Goal: Transaction & Acquisition: Book appointment/travel/reservation

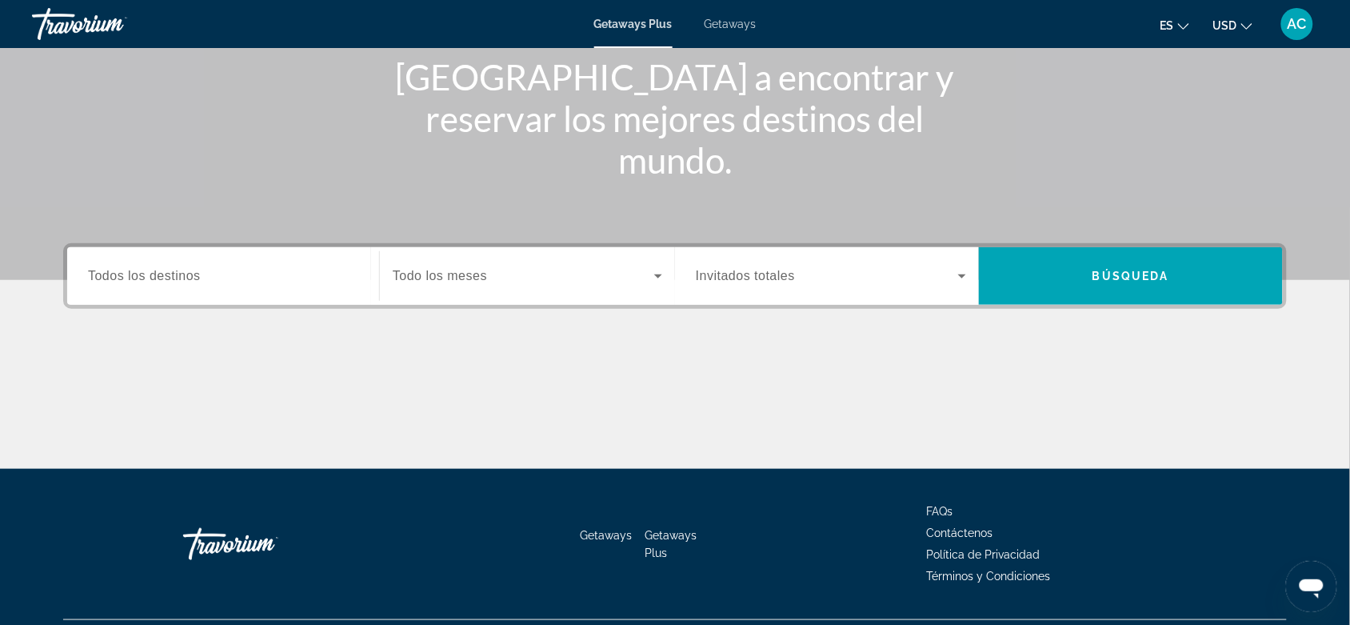
click at [245, 273] on input "Destination Todos los destinos" at bounding box center [223, 276] width 270 height 19
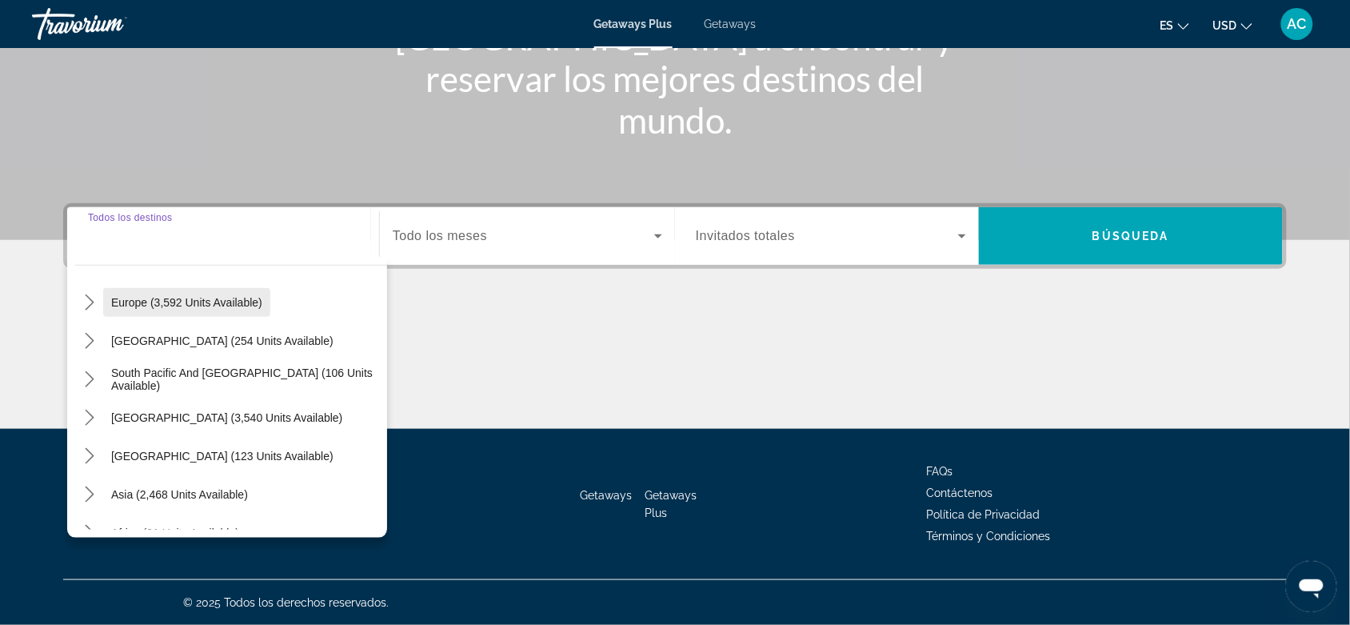
scroll to position [200, 0]
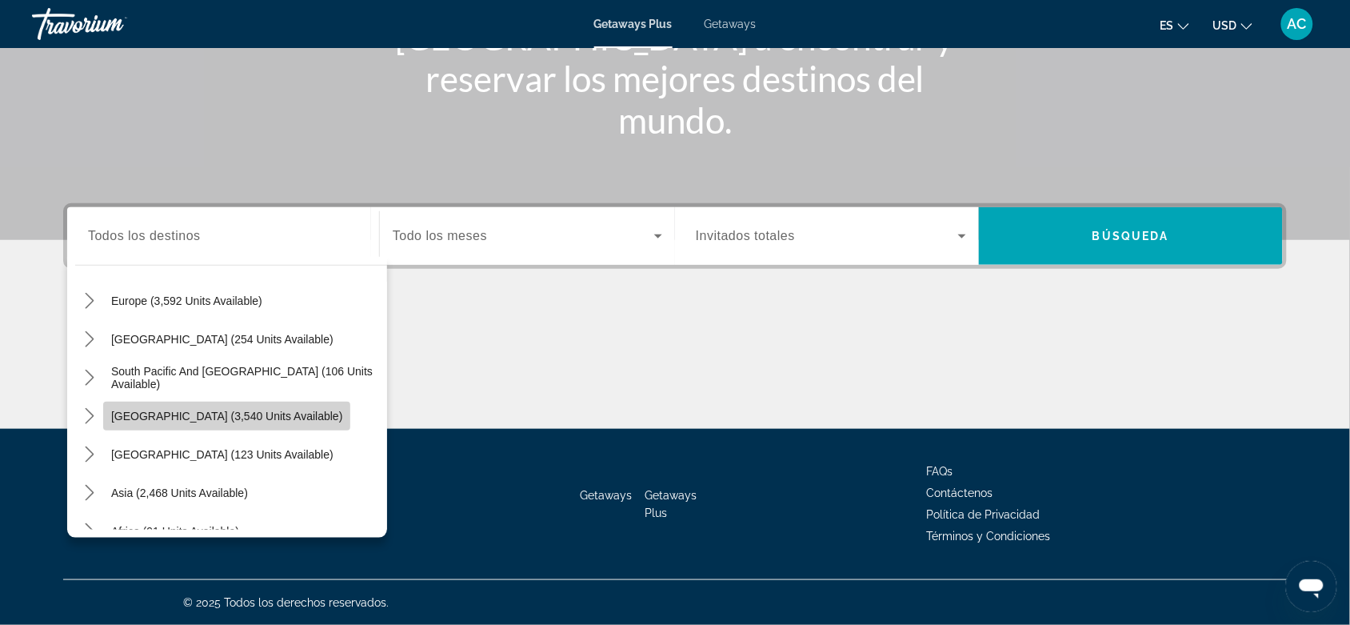
click at [253, 414] on span "[GEOGRAPHIC_DATA] (3,540 units available)" at bounding box center [226, 416] width 231 height 13
type input "**********"
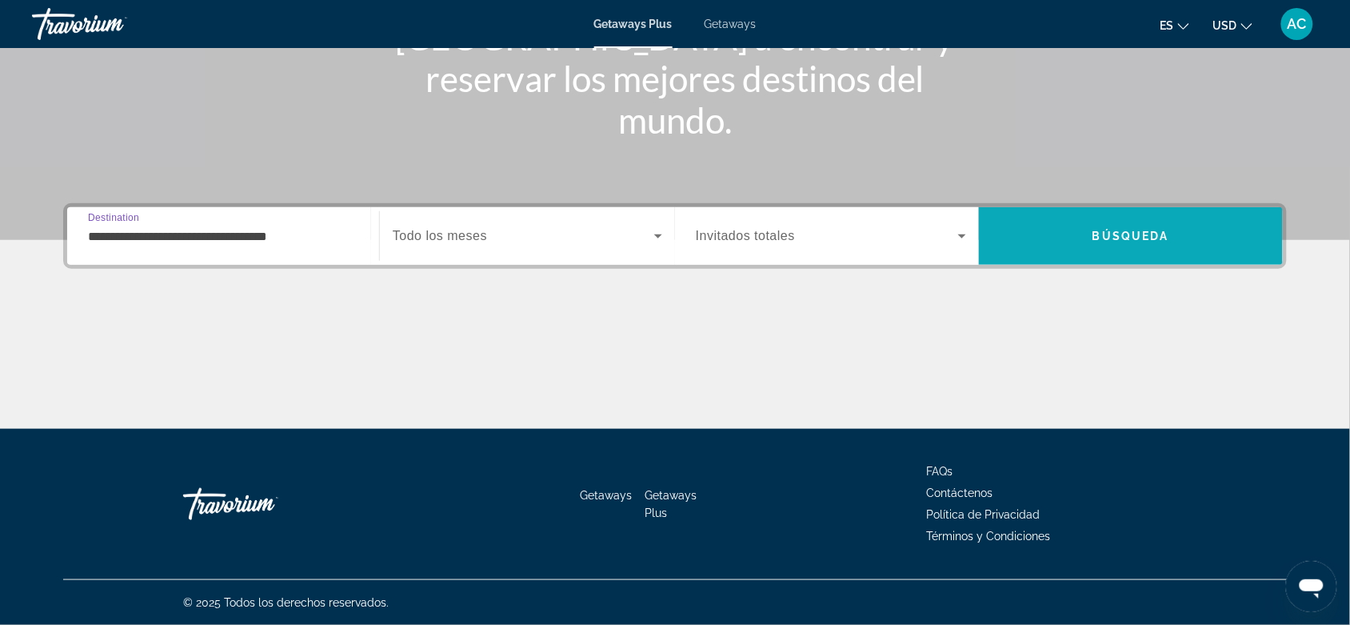
click at [1037, 237] on span "Search" at bounding box center [1131, 236] width 304 height 38
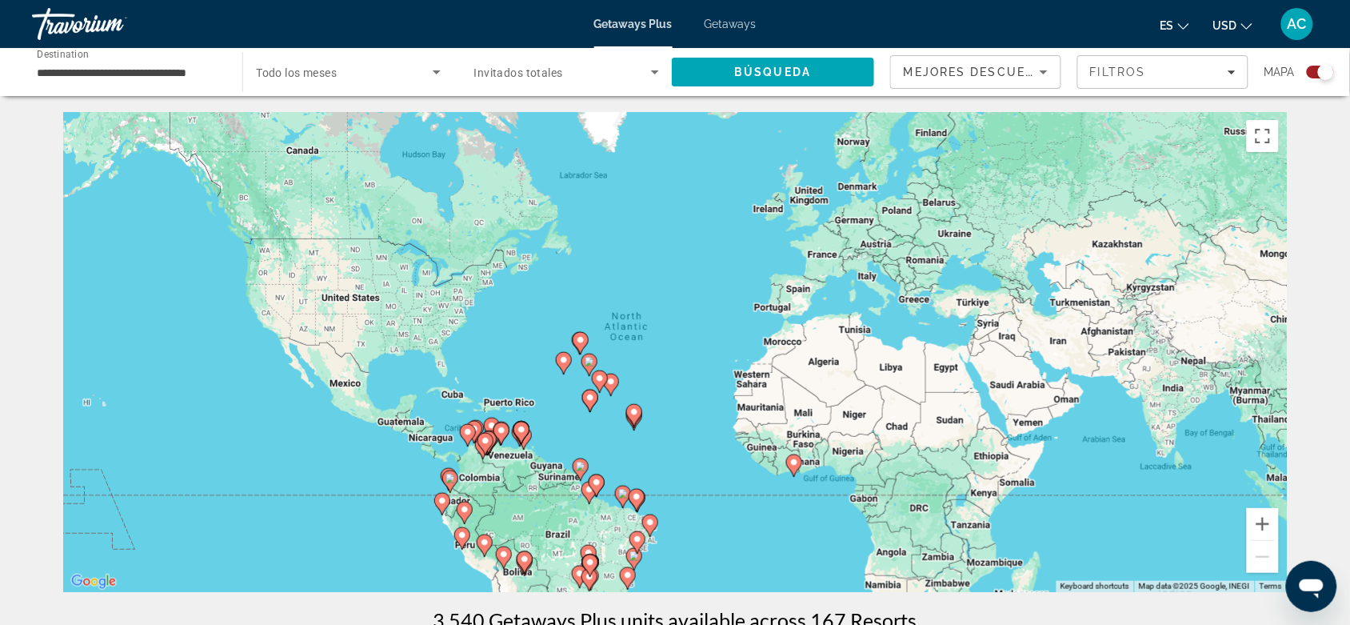
click at [525, 74] on span "Invitados totales" at bounding box center [518, 72] width 89 height 13
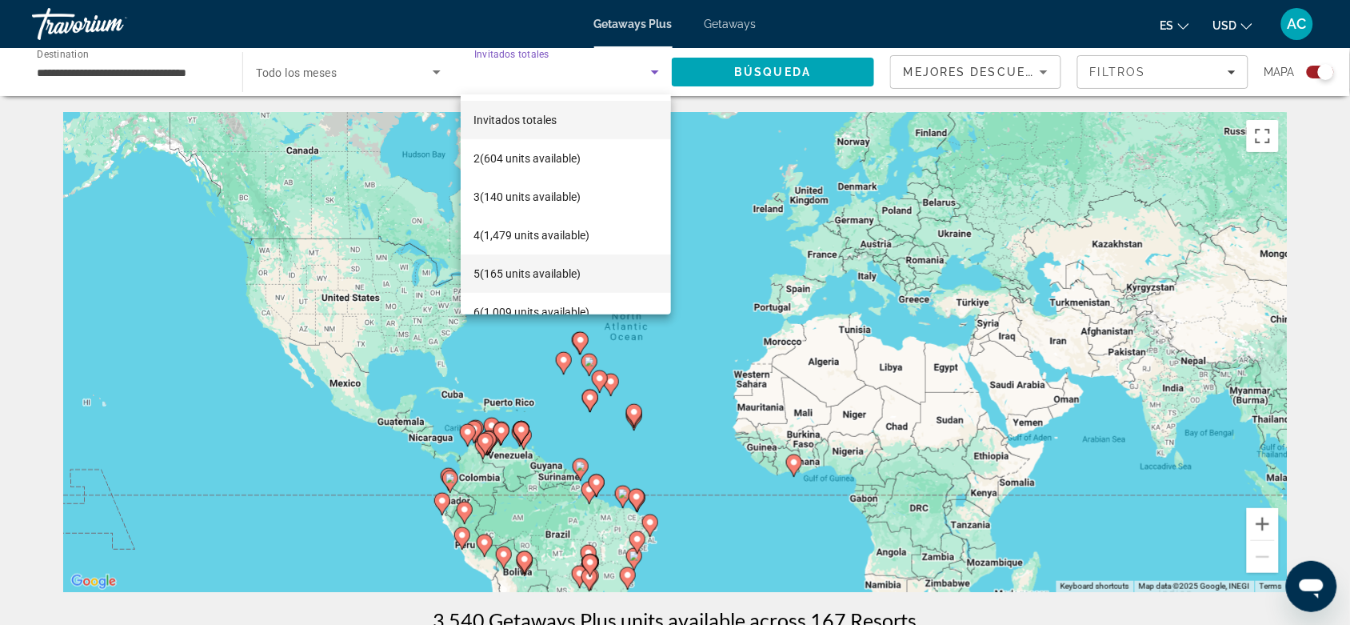
scroll to position [100, 0]
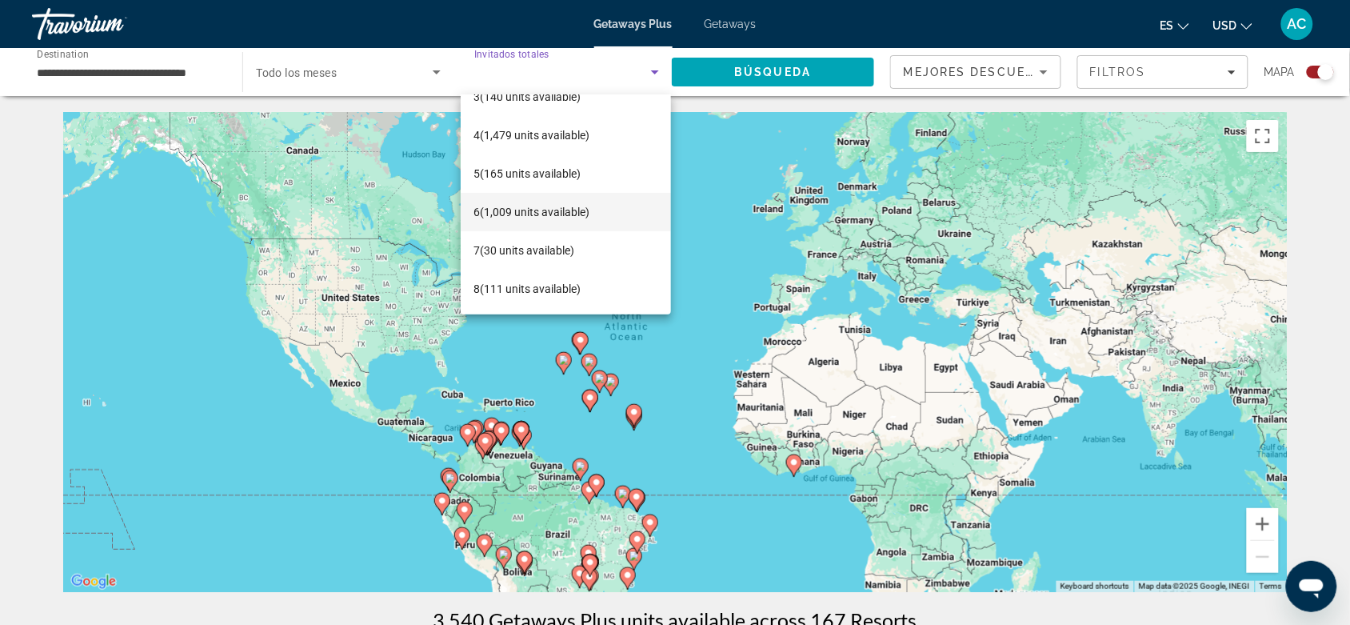
click at [528, 206] on span "6 (1,009 units available)" at bounding box center [531, 211] width 116 height 19
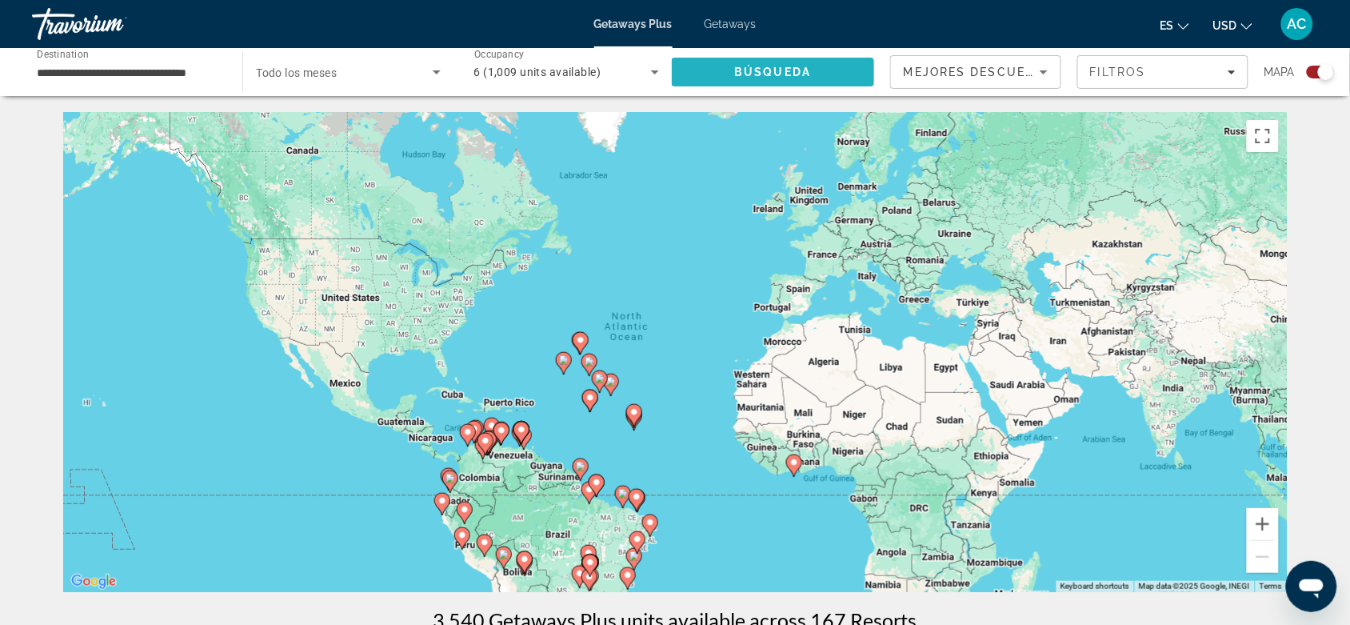
click at [842, 78] on span "Search" at bounding box center [773, 72] width 202 height 38
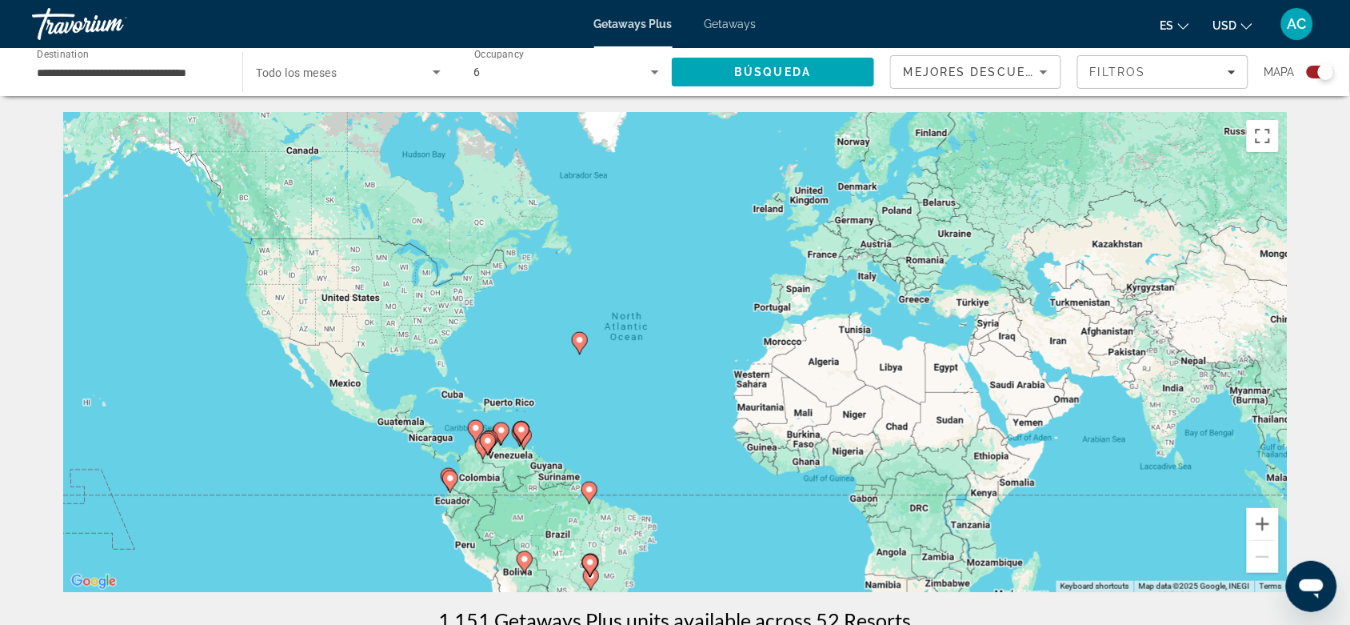
click at [597, 85] on div "6" at bounding box center [566, 72] width 185 height 45
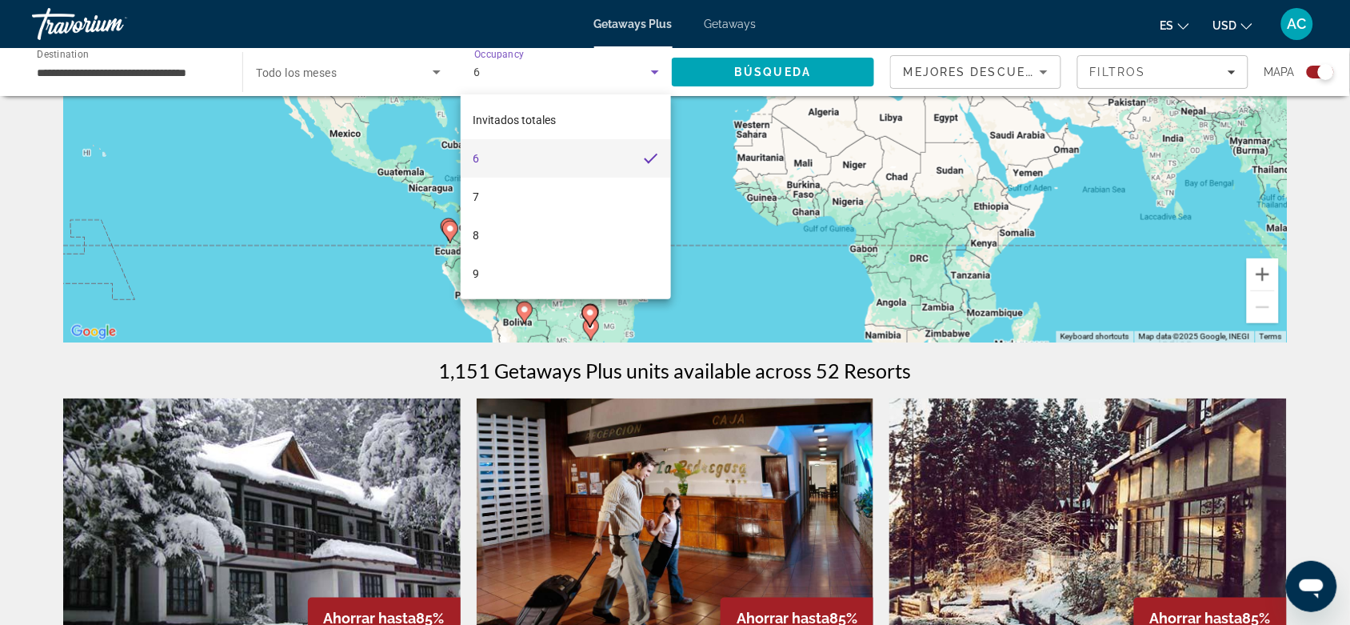
scroll to position [500, 0]
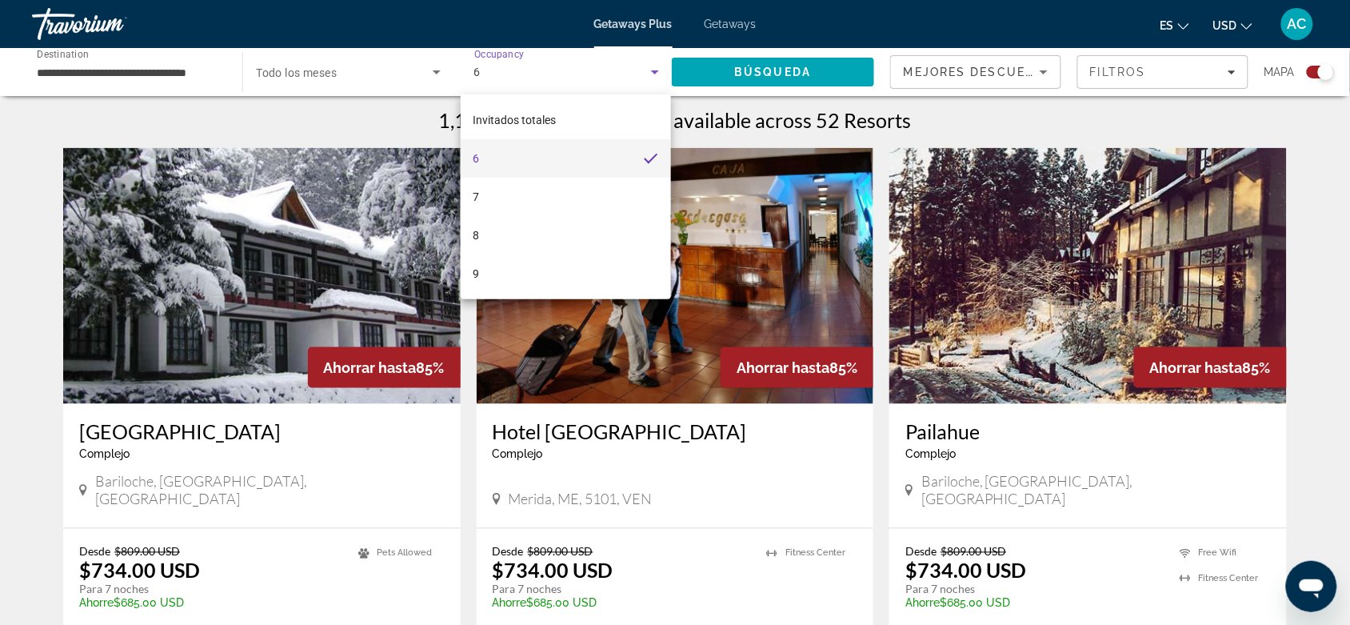
click at [1092, 297] on div at bounding box center [675, 312] width 1350 height 625
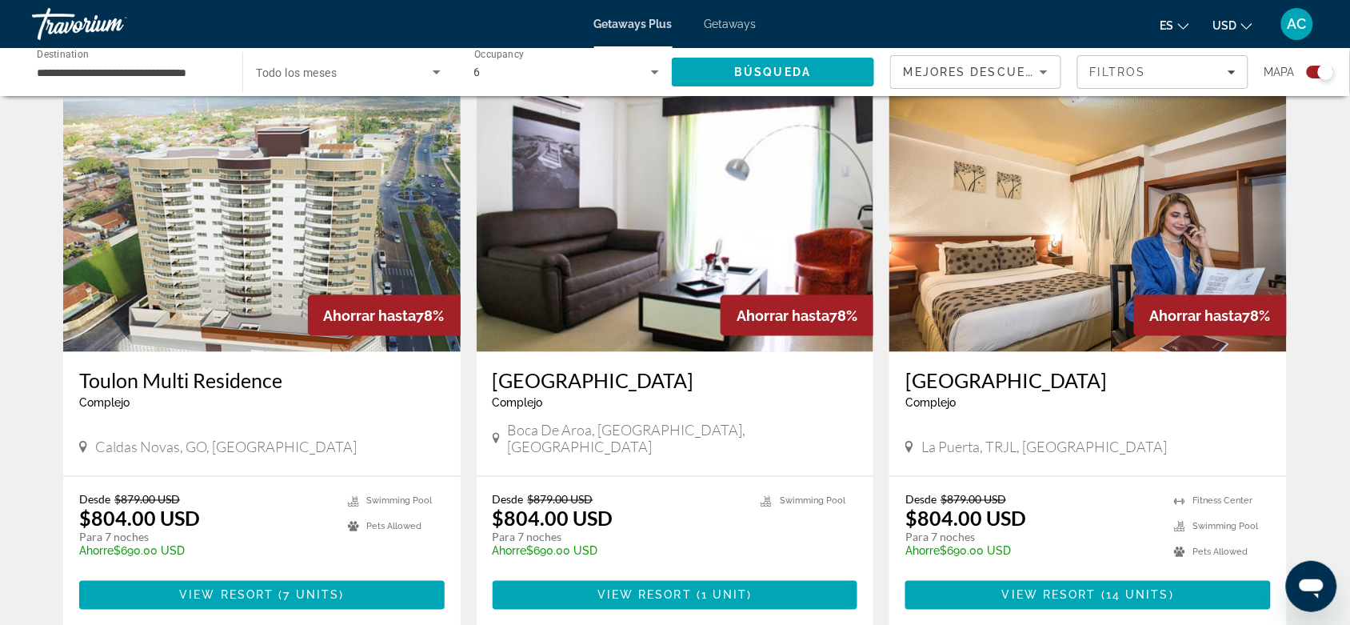
scroll to position [2300, 0]
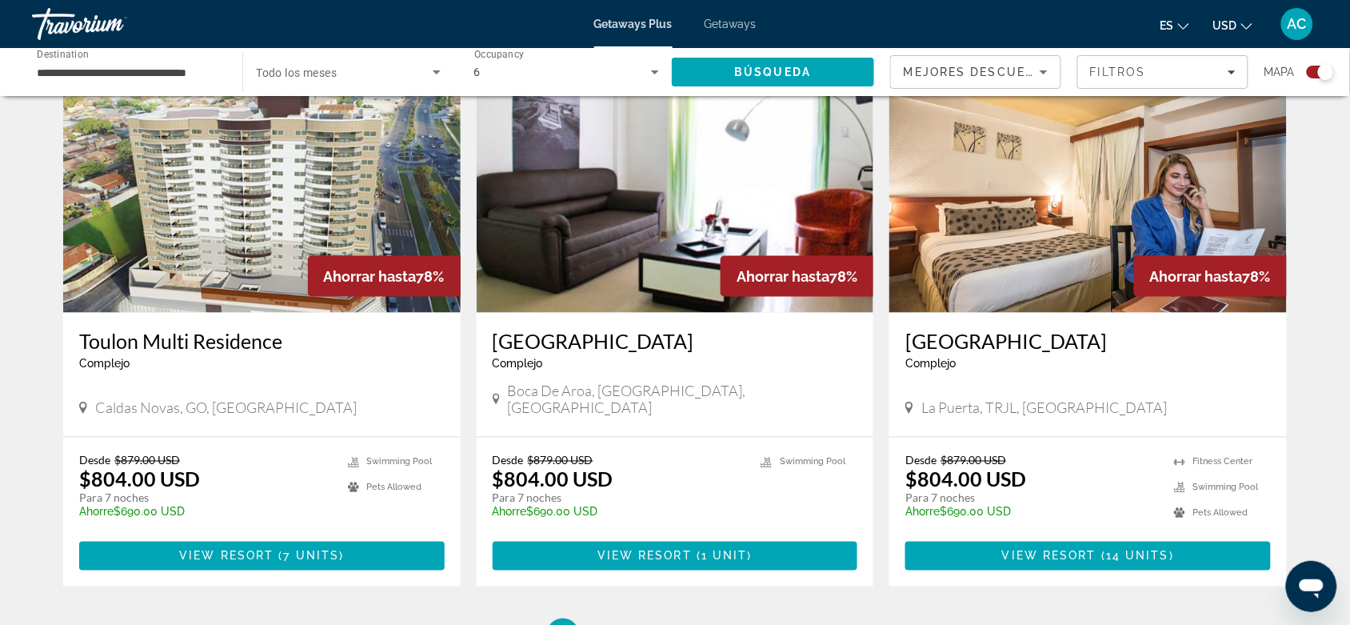
click at [649, 499] on ul "1 / 5 You're on page 1 page 2 page 3 page 4 page 5" at bounding box center [675, 634] width 1224 height 32
drag, startPoint x: 649, startPoint y: 540, endPoint x: 669, endPoint y: 542, distance: 20.9
click at [652, 499] on ul "1 / 5 You're on page 1 page 2 page 3 page 4 page 5" at bounding box center [675, 634] width 1224 height 32
click at [669, 499] on link "page 3" at bounding box center [675, 635] width 28 height 28
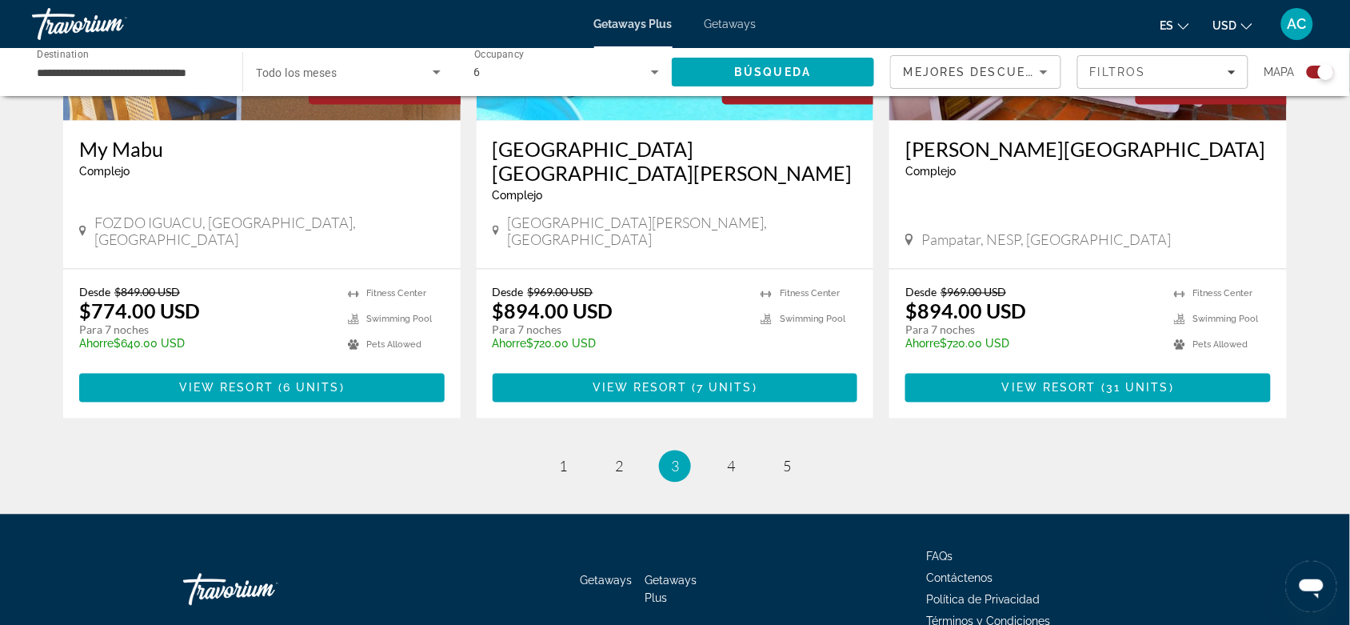
scroll to position [2484, 0]
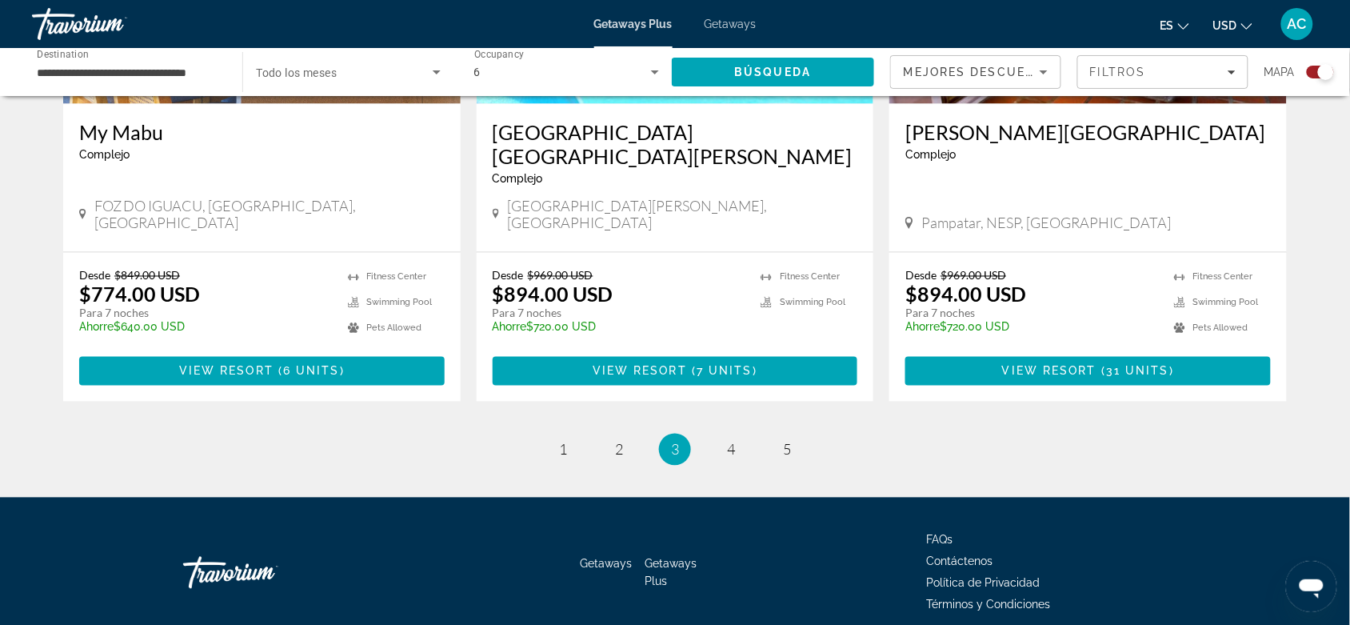
click at [745, 434] on li "page 4" at bounding box center [731, 450] width 32 height 32
click at [780, 436] on link "page 5" at bounding box center [787, 450] width 28 height 28
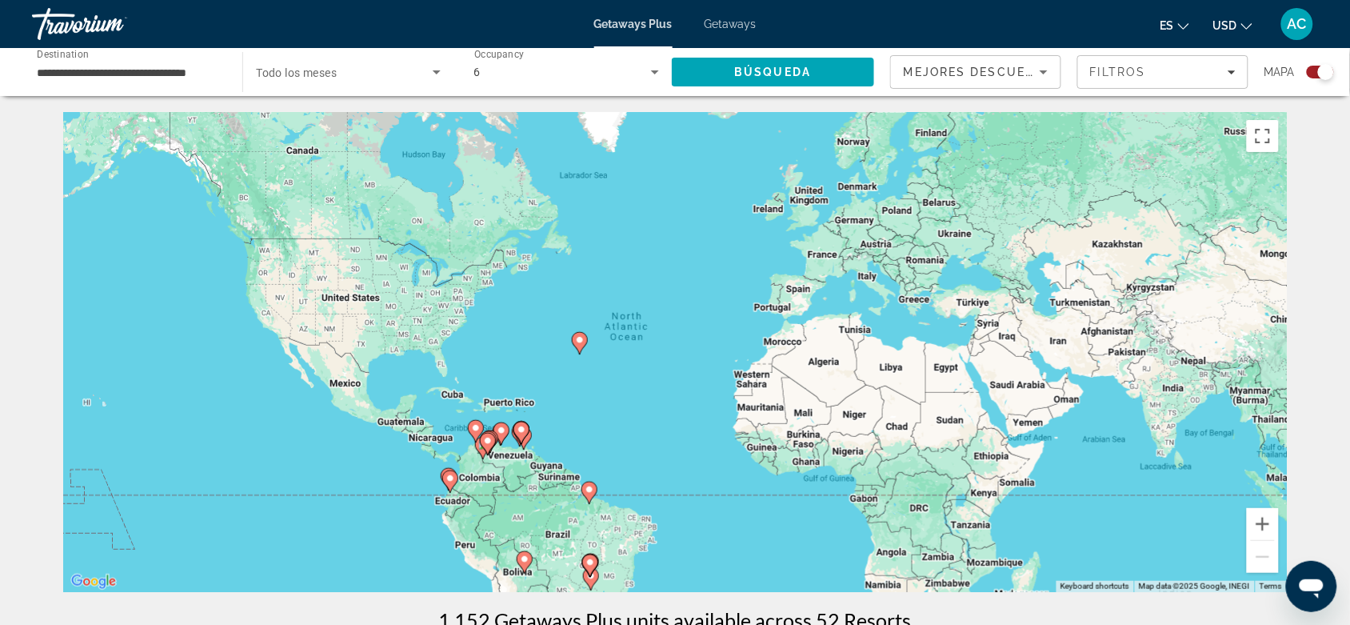
click at [186, 78] on input "**********" at bounding box center [129, 72] width 185 height 19
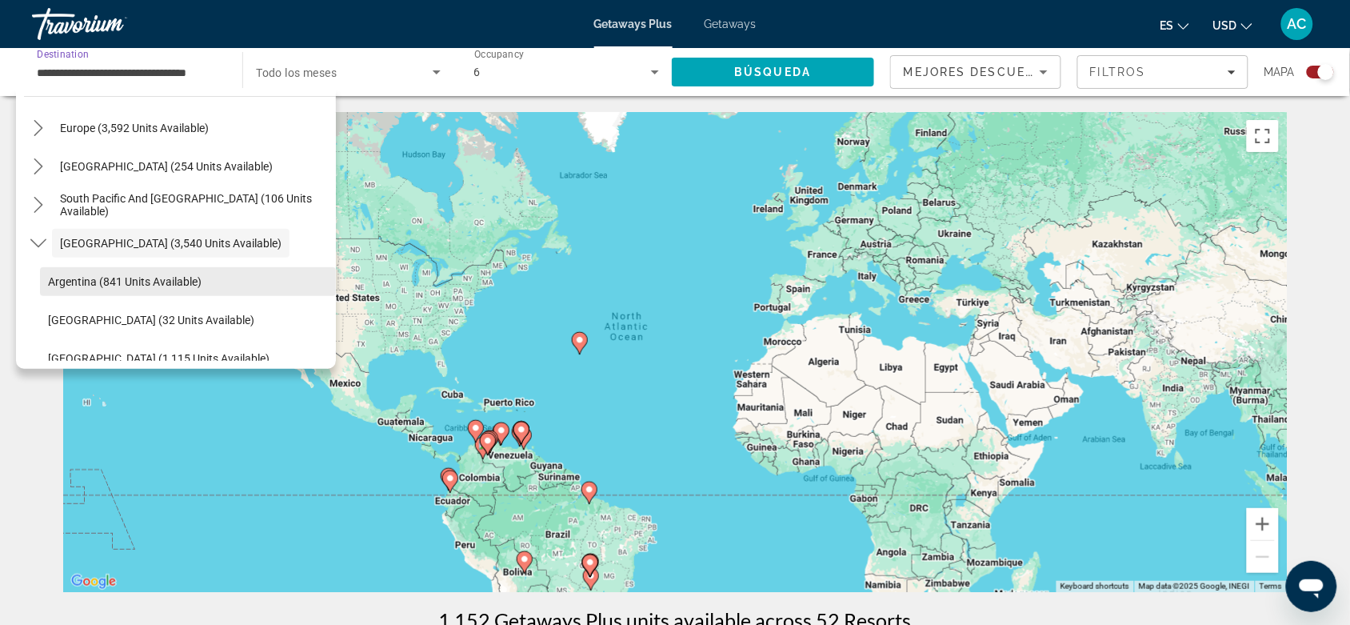
scroll to position [110, 0]
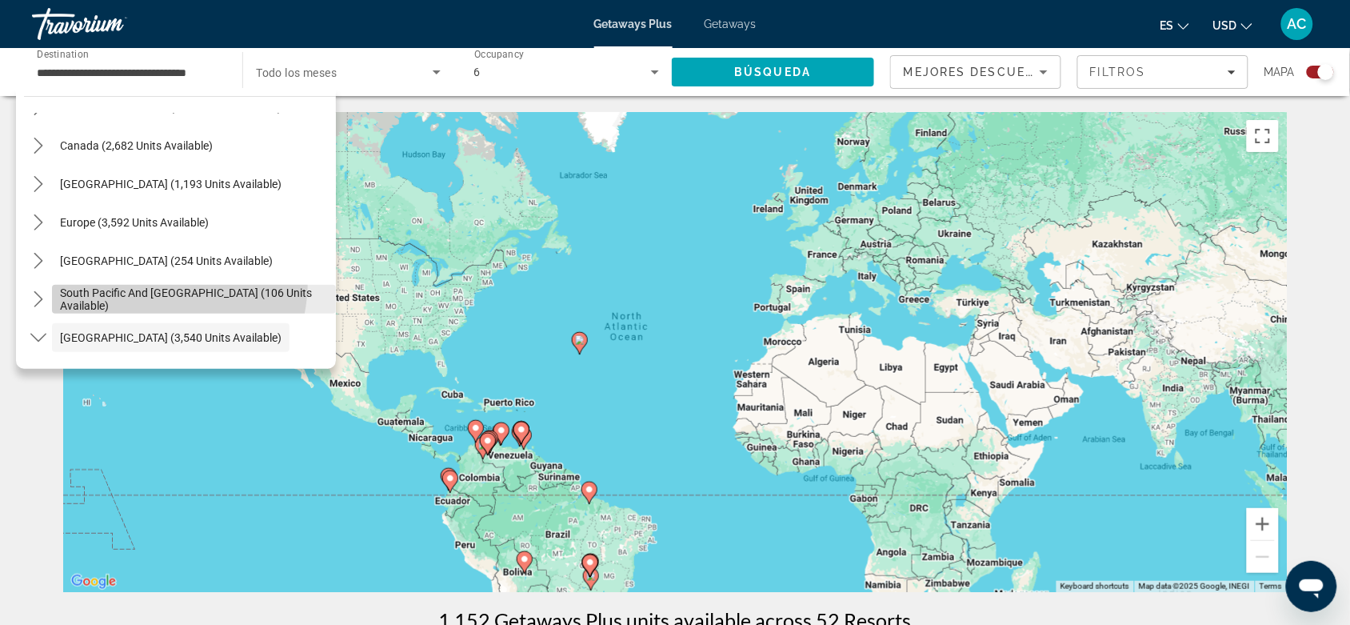
click at [138, 280] on span "Select destination: South Pacific and Oceania (106 units available)" at bounding box center [194, 299] width 284 height 38
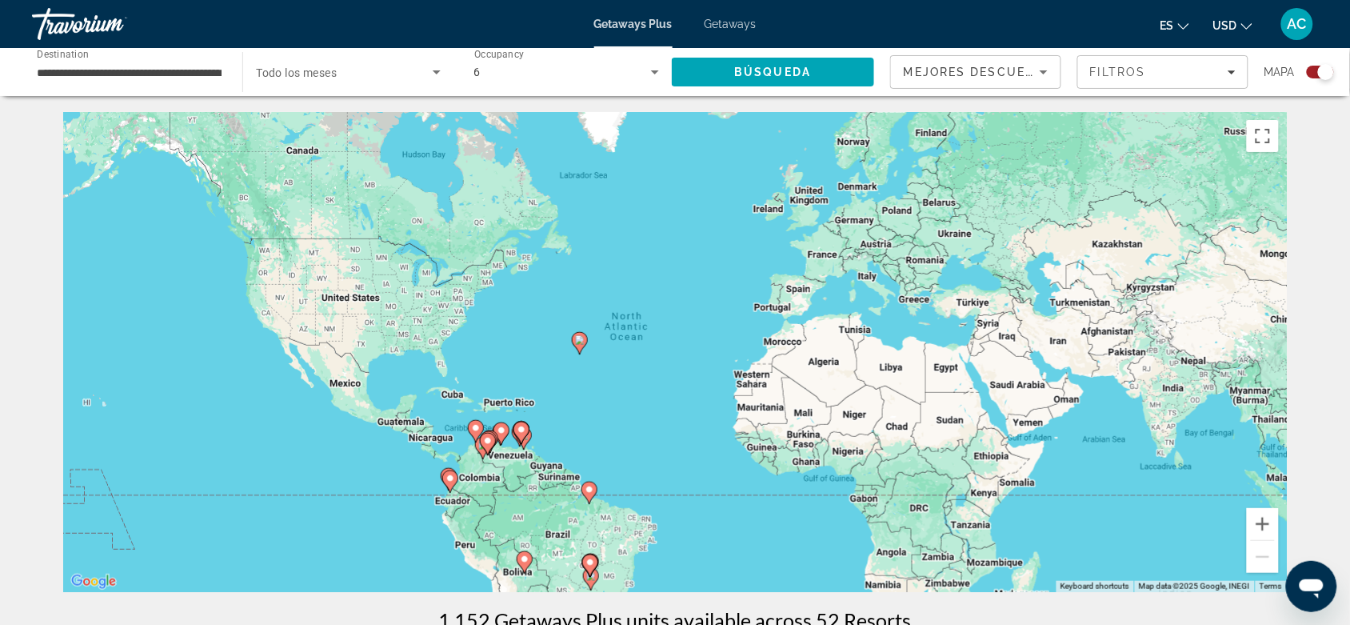
drag, startPoint x: 125, startPoint y: 50, endPoint x: 129, endPoint y: 66, distance: 15.7
click at [126, 57] on div "**********" at bounding box center [129, 73] width 185 height 46
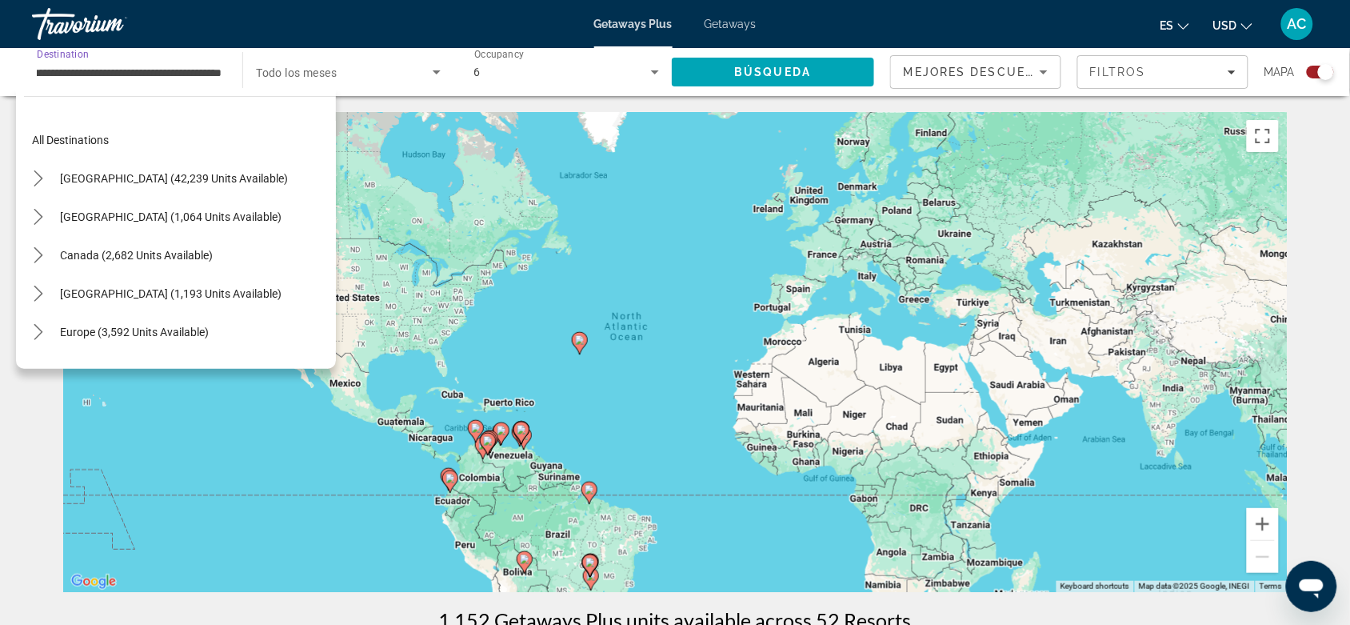
click at [129, 66] on input "**********" at bounding box center [129, 72] width 185 height 19
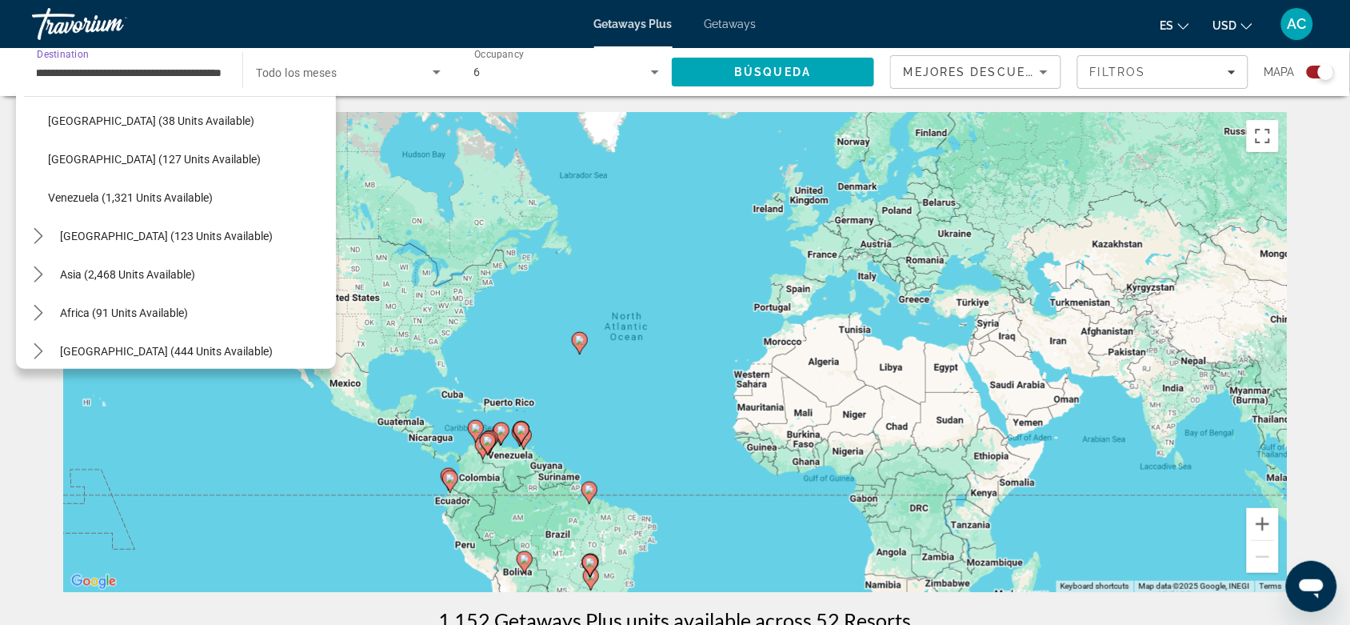
scroll to position [0, 0]
click at [182, 240] on span "[GEOGRAPHIC_DATA] (123 units available)" at bounding box center [166, 236] width 213 height 13
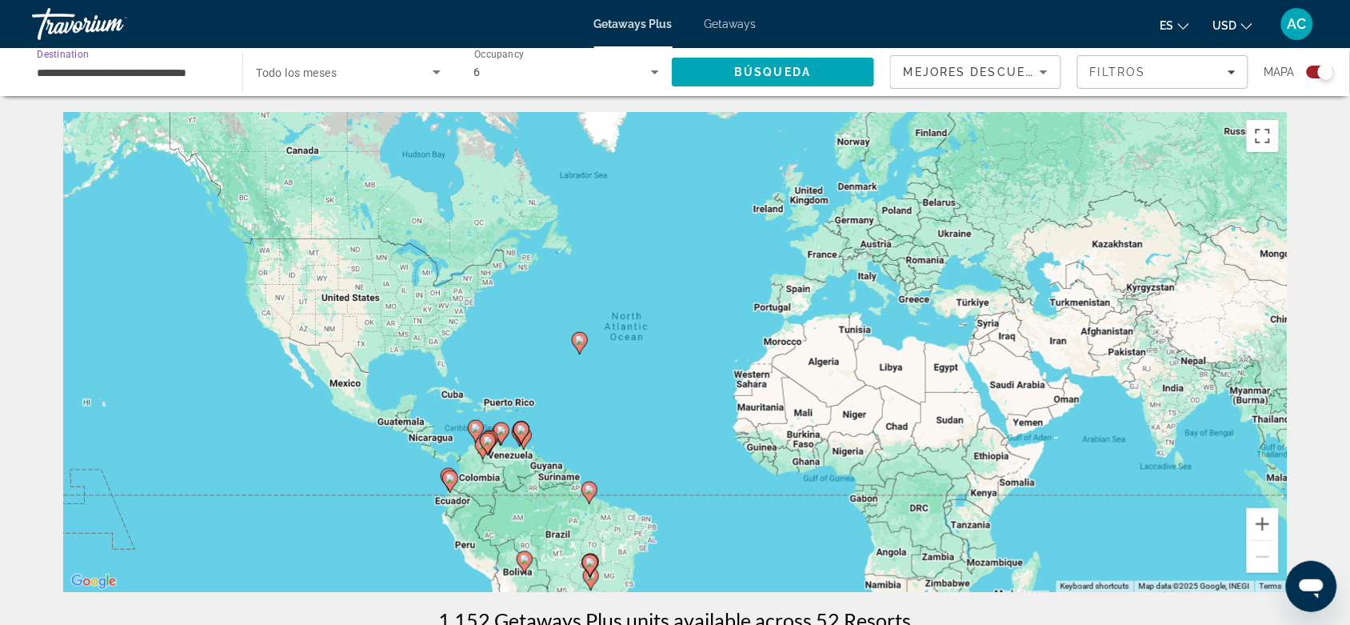
click at [205, 74] on input "**********" at bounding box center [129, 72] width 185 height 19
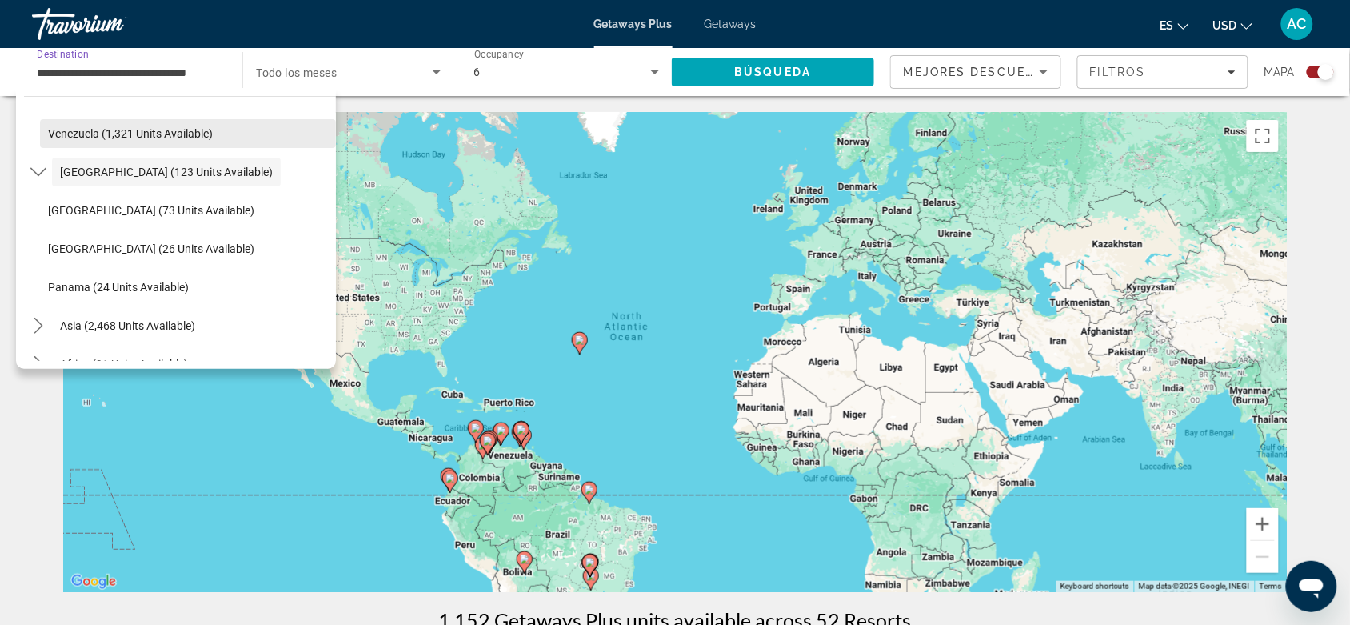
scroll to position [770, 0]
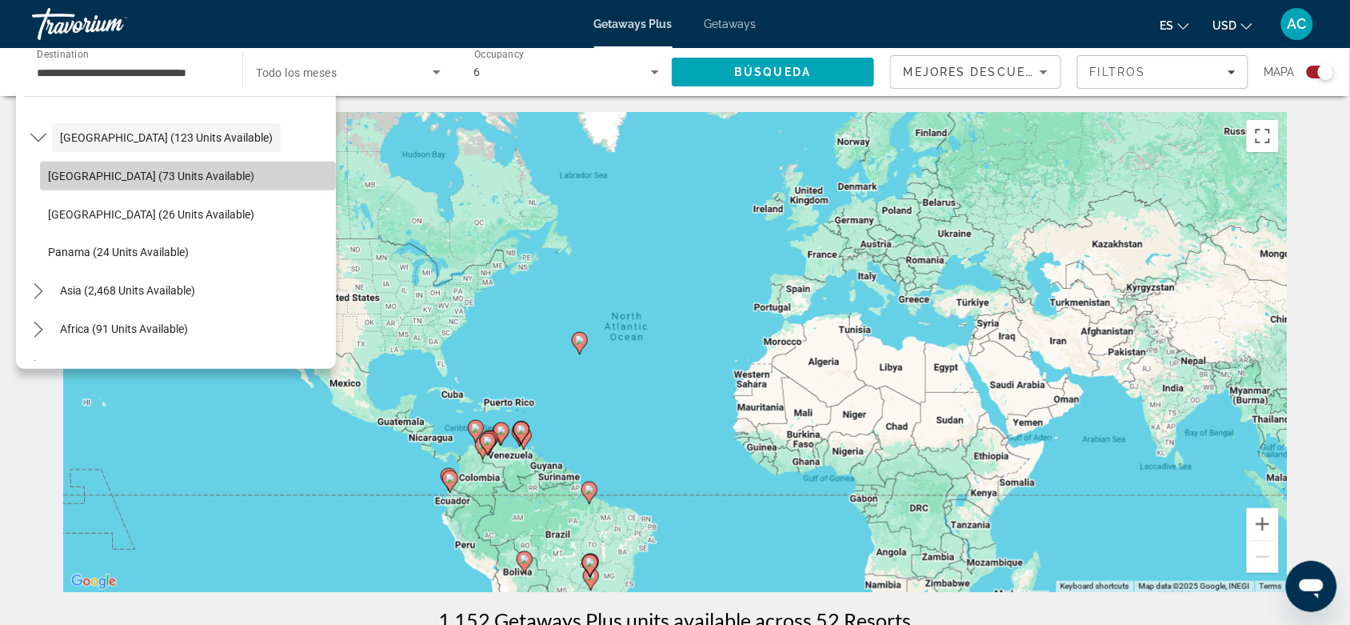
click at [194, 178] on span "[GEOGRAPHIC_DATA] (73 units available)" at bounding box center [151, 176] width 206 height 13
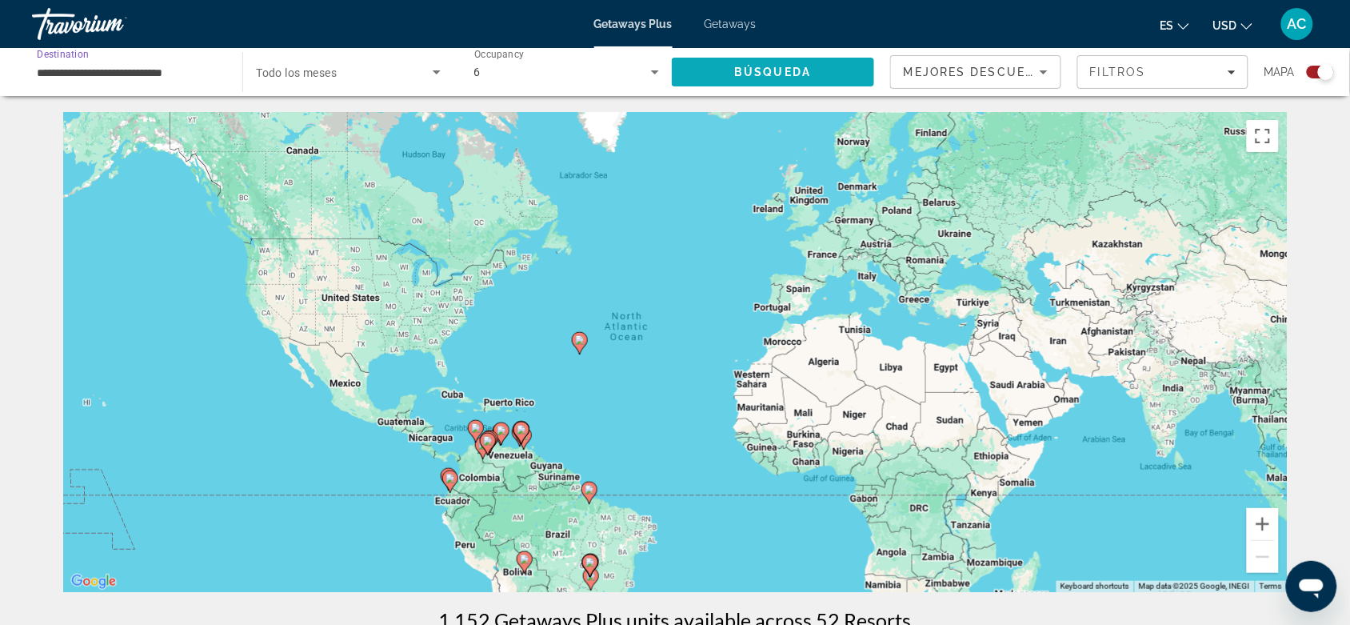
click at [793, 86] on span "Search" at bounding box center [773, 72] width 202 height 38
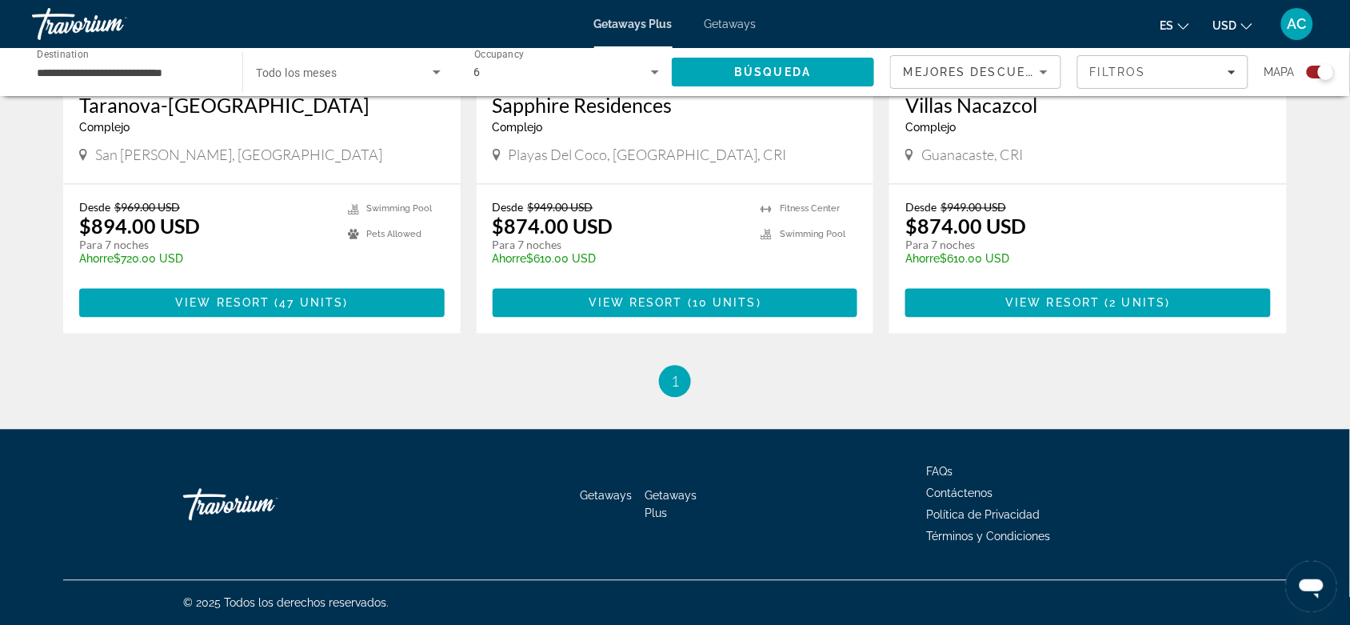
scroll to position [226, 0]
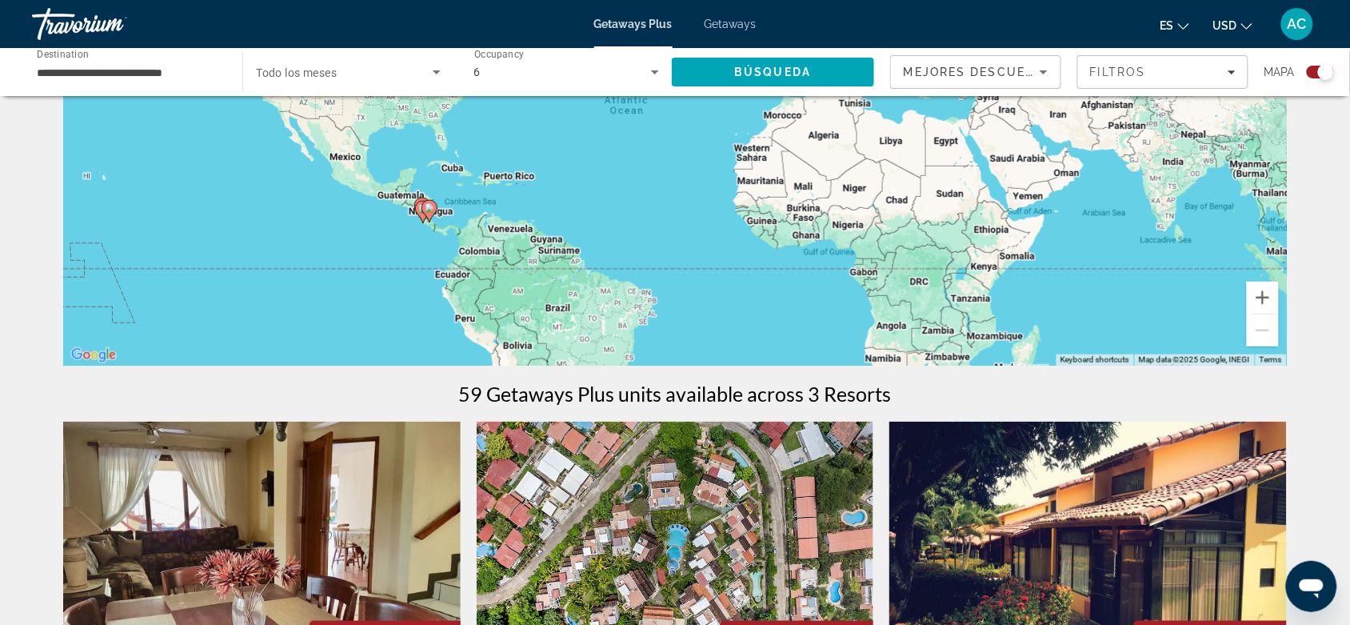
click at [210, 63] on input "**********" at bounding box center [129, 72] width 185 height 19
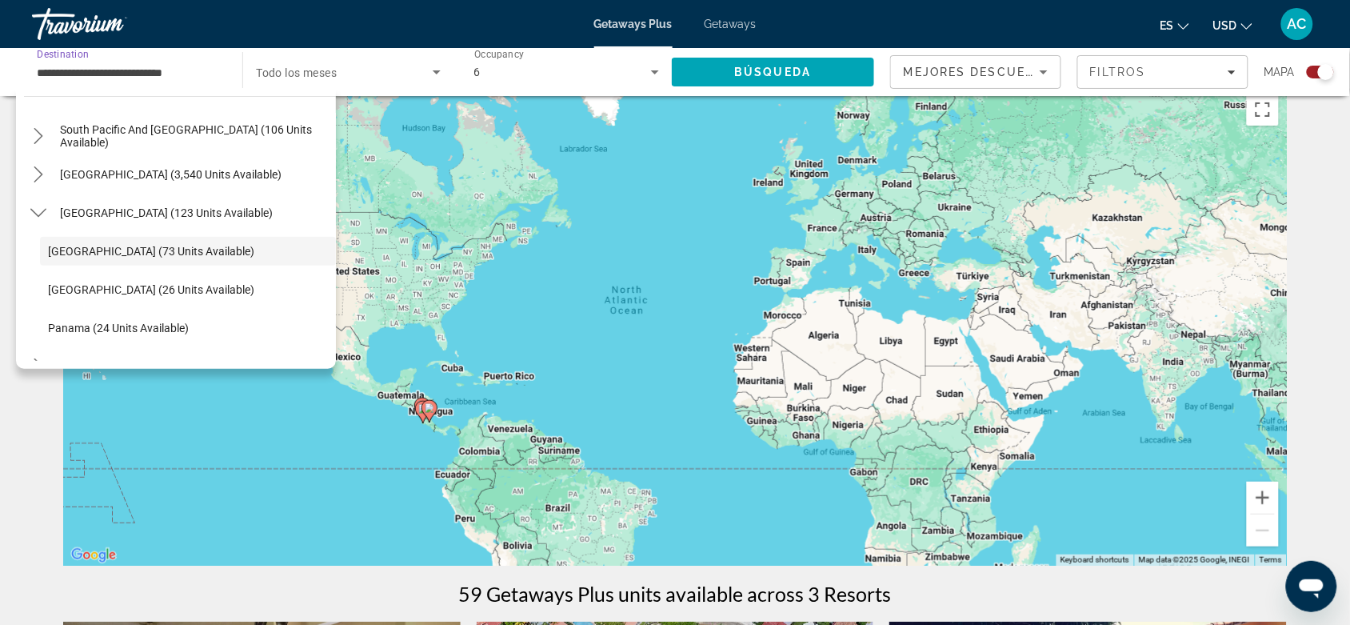
scroll to position [274, 0]
click at [182, 177] on span "[GEOGRAPHIC_DATA] (3,540 units available)" at bounding box center [171, 173] width 222 height 13
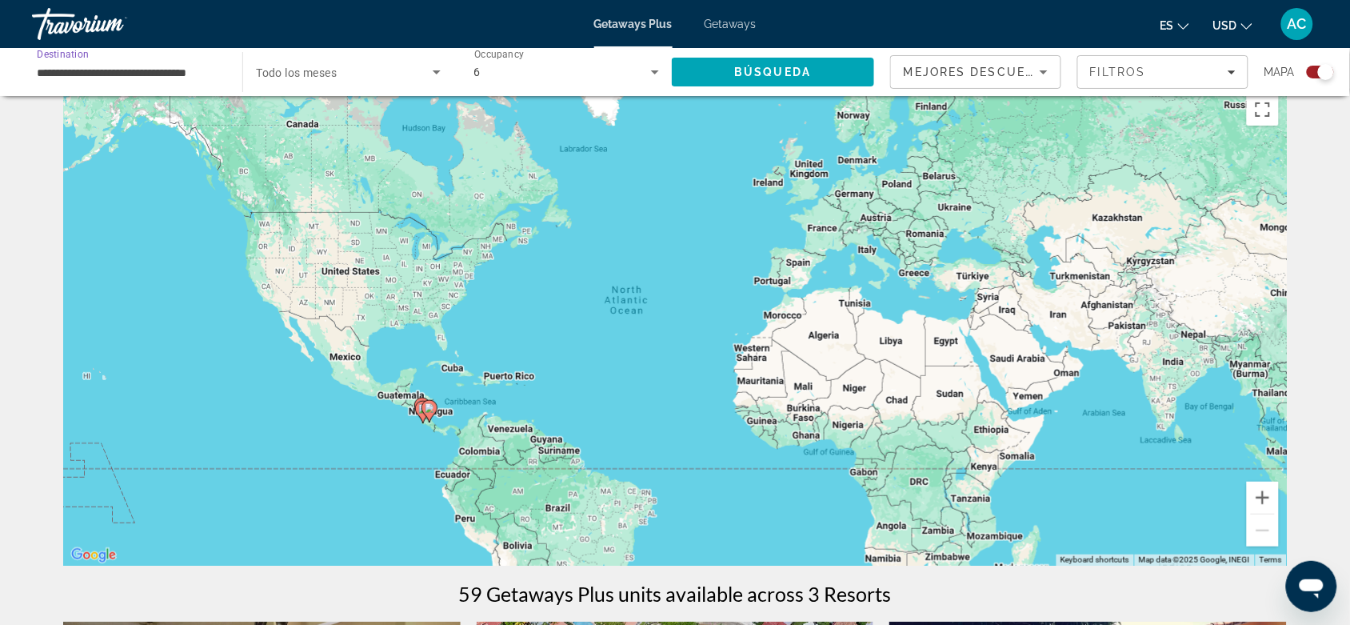
click at [180, 66] on input "**********" at bounding box center [129, 72] width 185 height 19
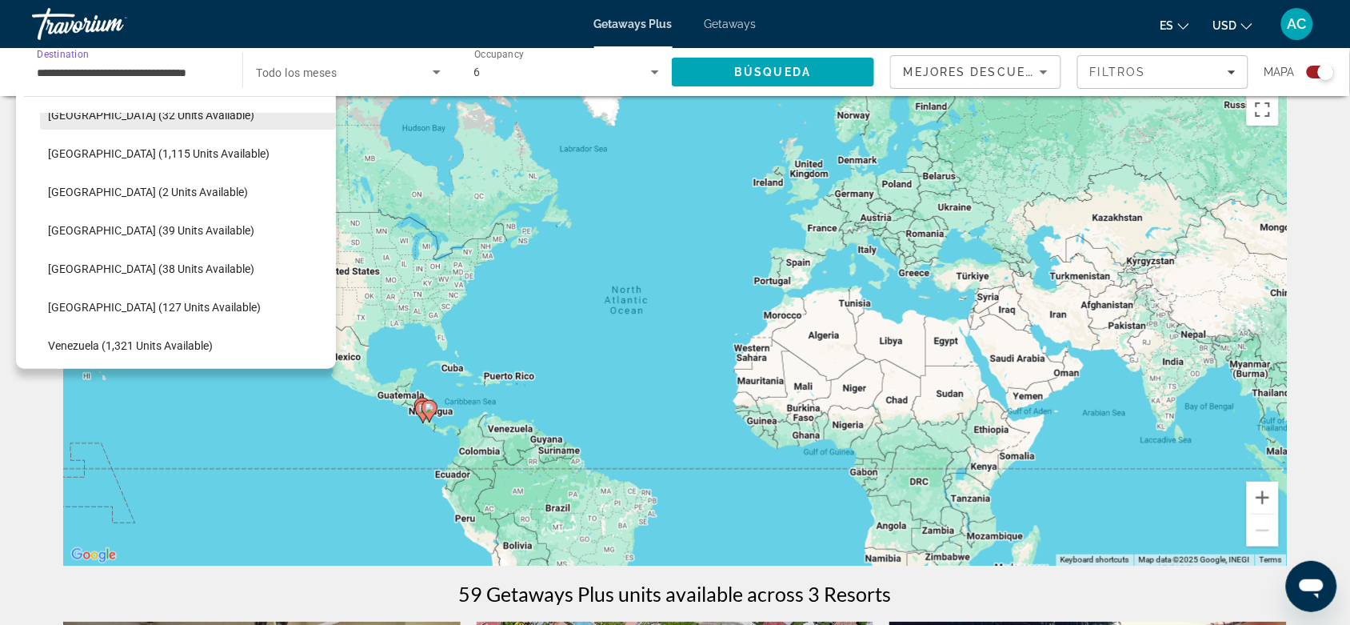
scroll to position [410, 0]
click at [150, 272] on span "[GEOGRAPHIC_DATA] (38 units available)" at bounding box center [151, 268] width 206 height 13
type input "**********"
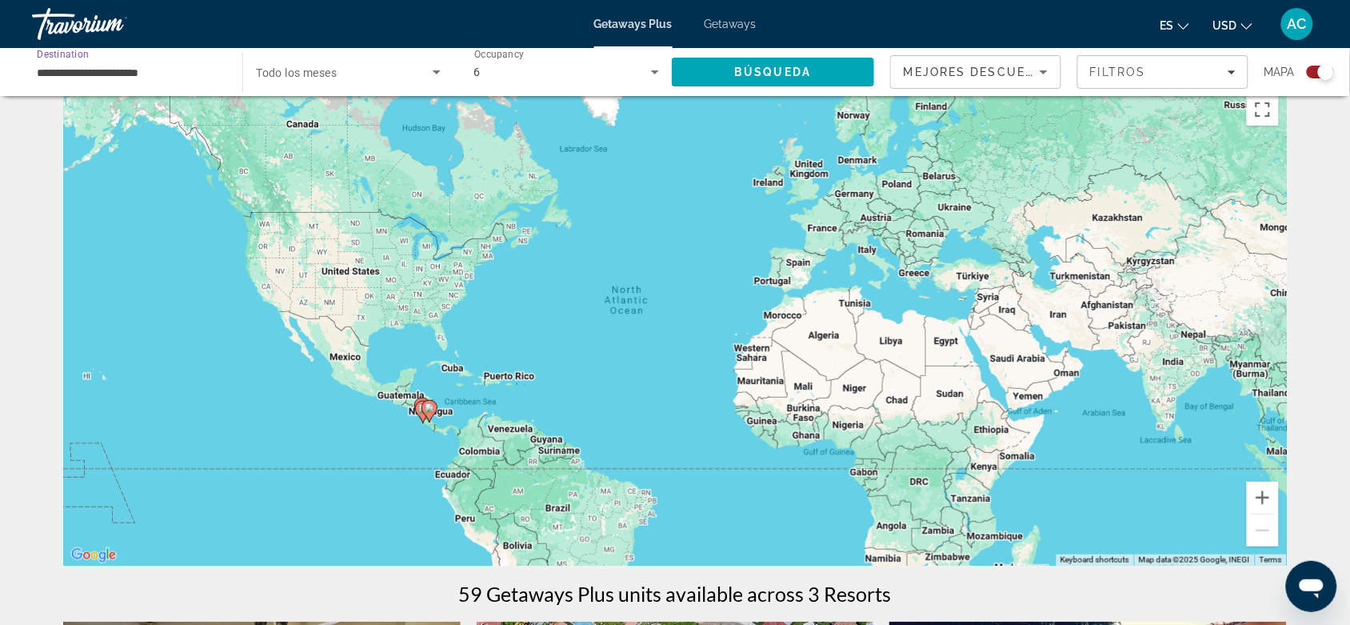
click at [725, 94] on div "Búsqueda" at bounding box center [781, 72] width 218 height 48
click at [729, 86] on span "Search" at bounding box center [773, 72] width 202 height 38
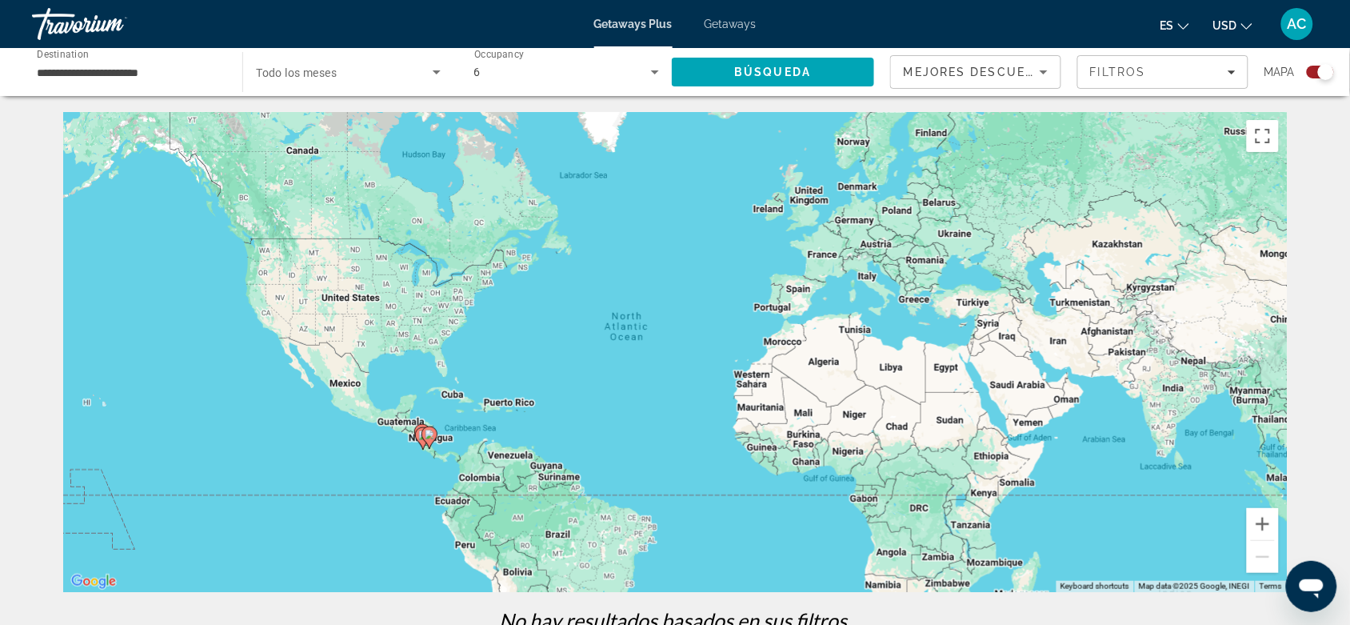
click at [550, 68] on div "6" at bounding box center [562, 71] width 177 height 19
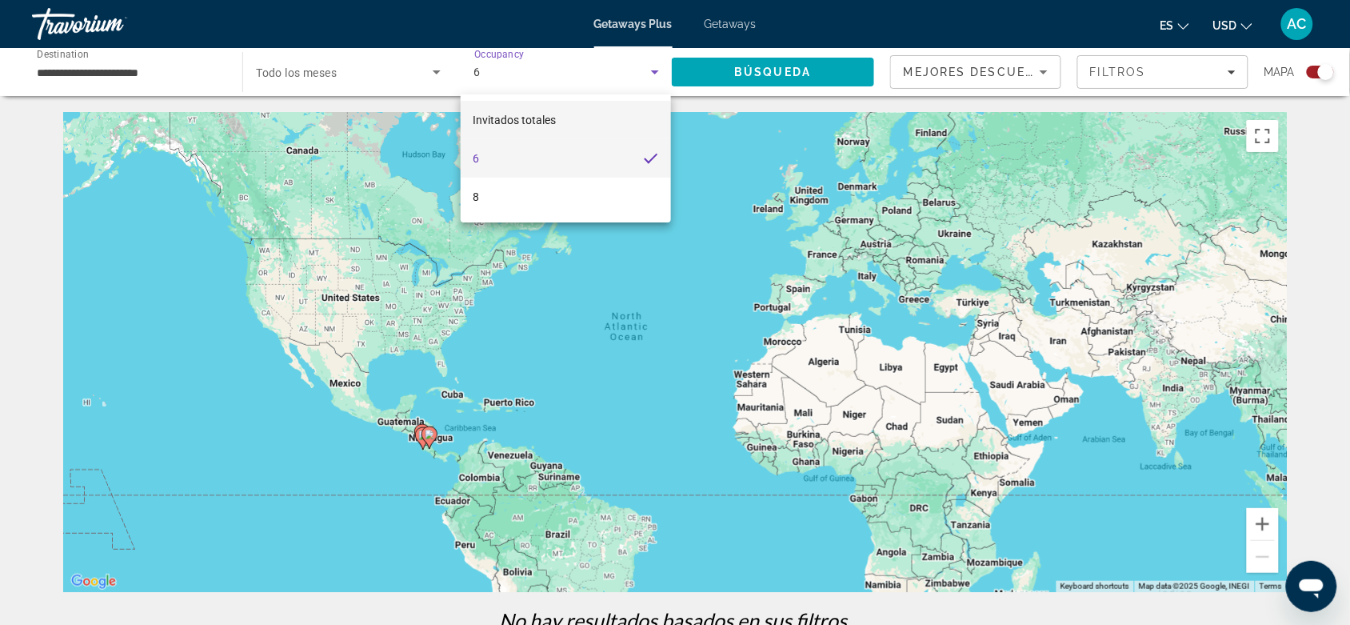
click at [546, 126] on span "Invitados totales" at bounding box center [514, 119] width 83 height 19
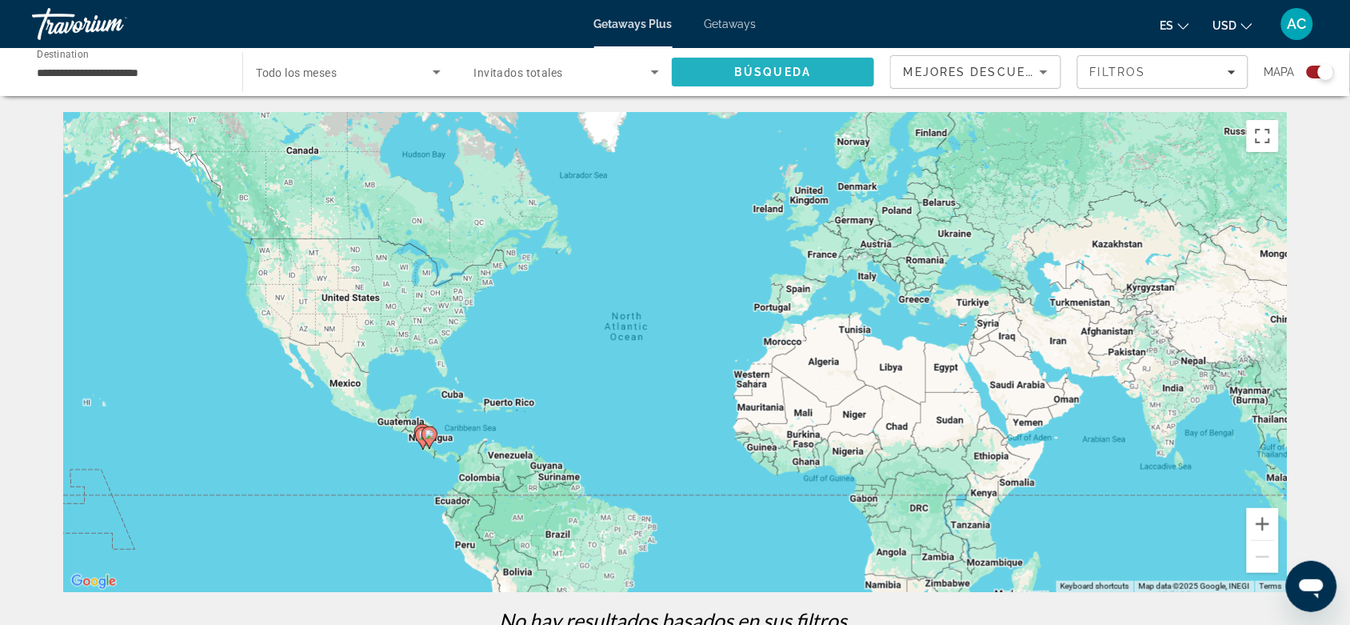
click at [796, 86] on span "Search" at bounding box center [773, 72] width 202 height 38
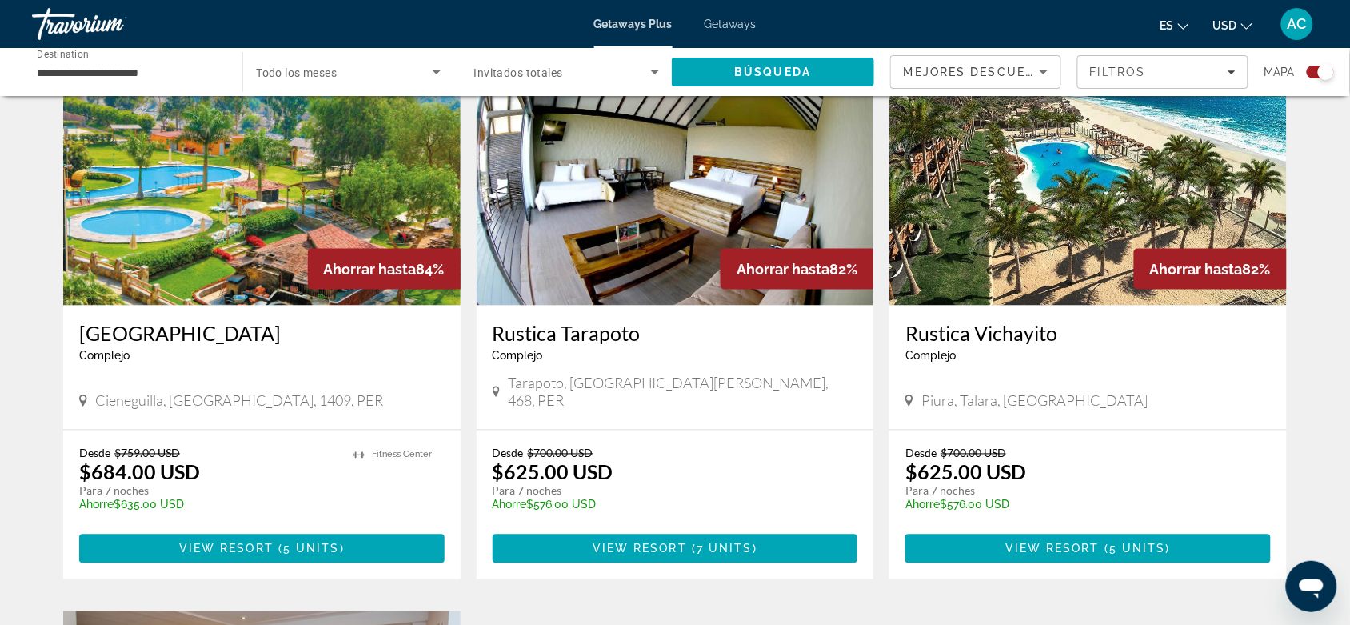
scroll to position [900, 0]
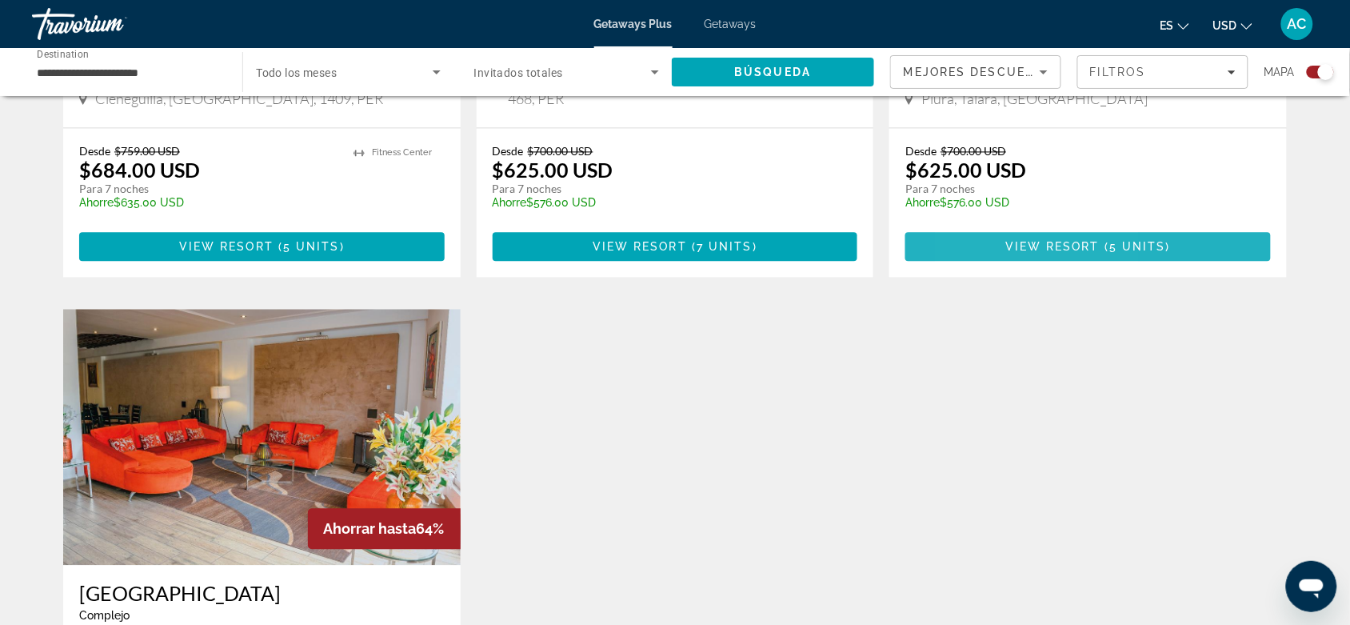
click at [1001, 228] on span "Main content" at bounding box center [1088, 247] width 366 height 38
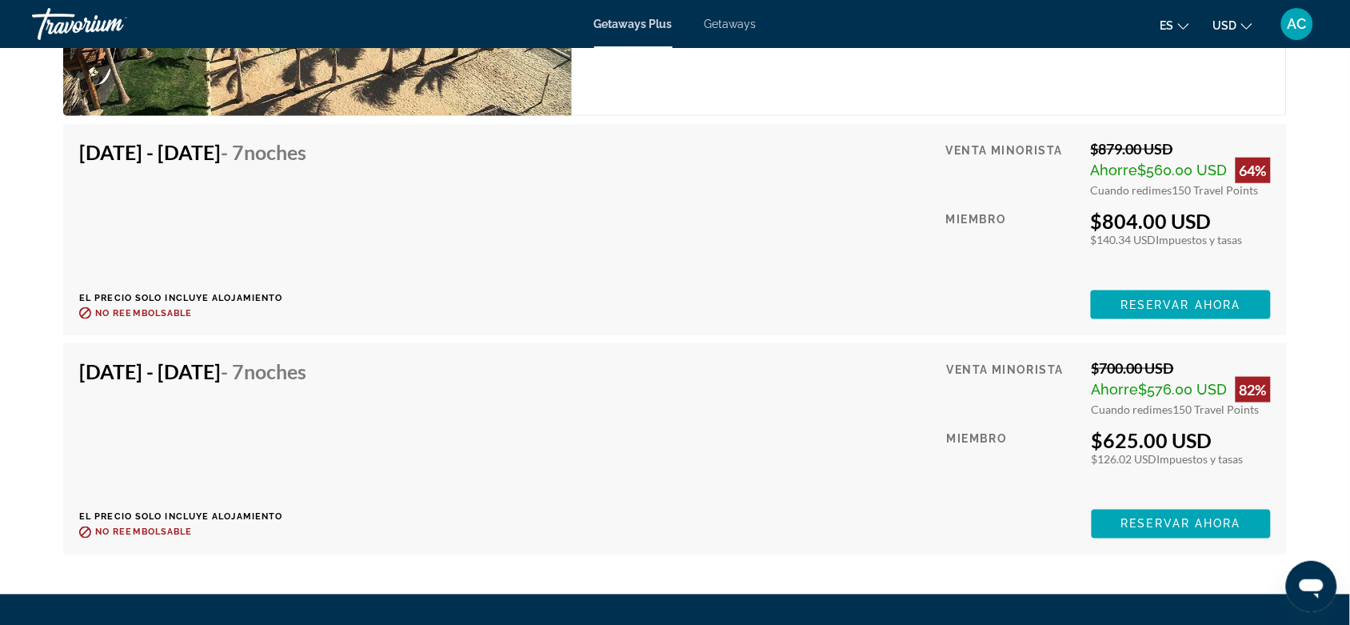
scroll to position [2169, 0]
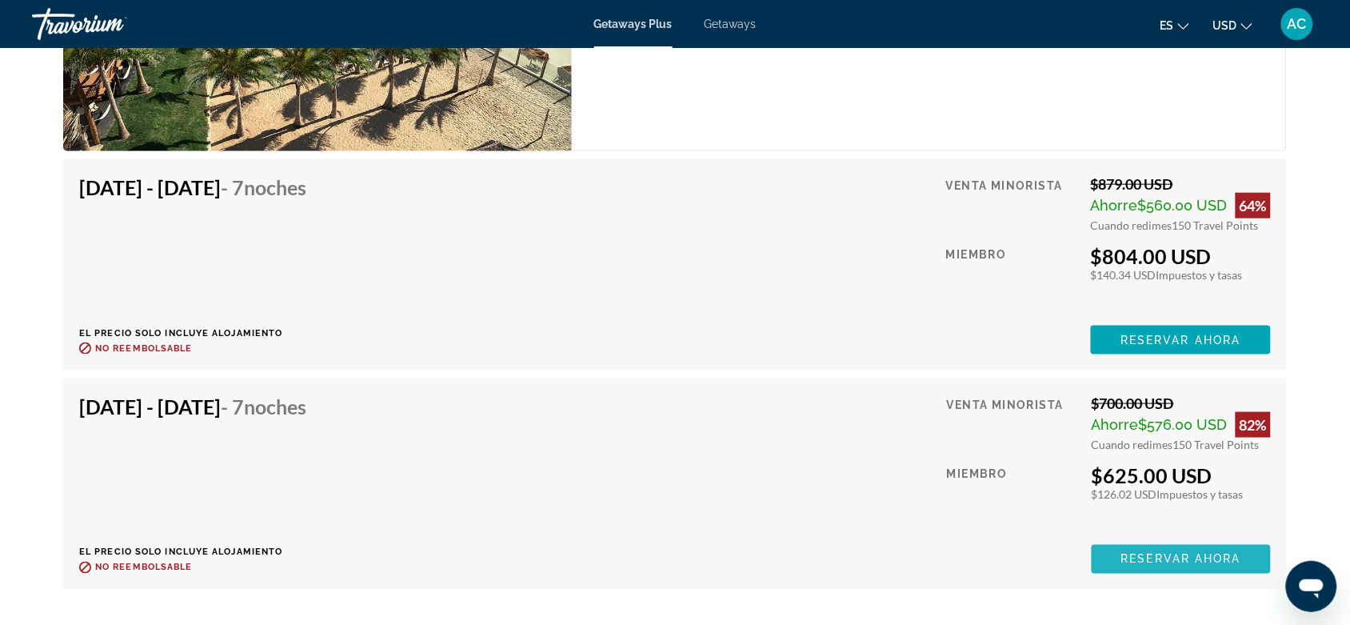
click at [1092, 499] on span "Main content" at bounding box center [1181, 559] width 179 height 38
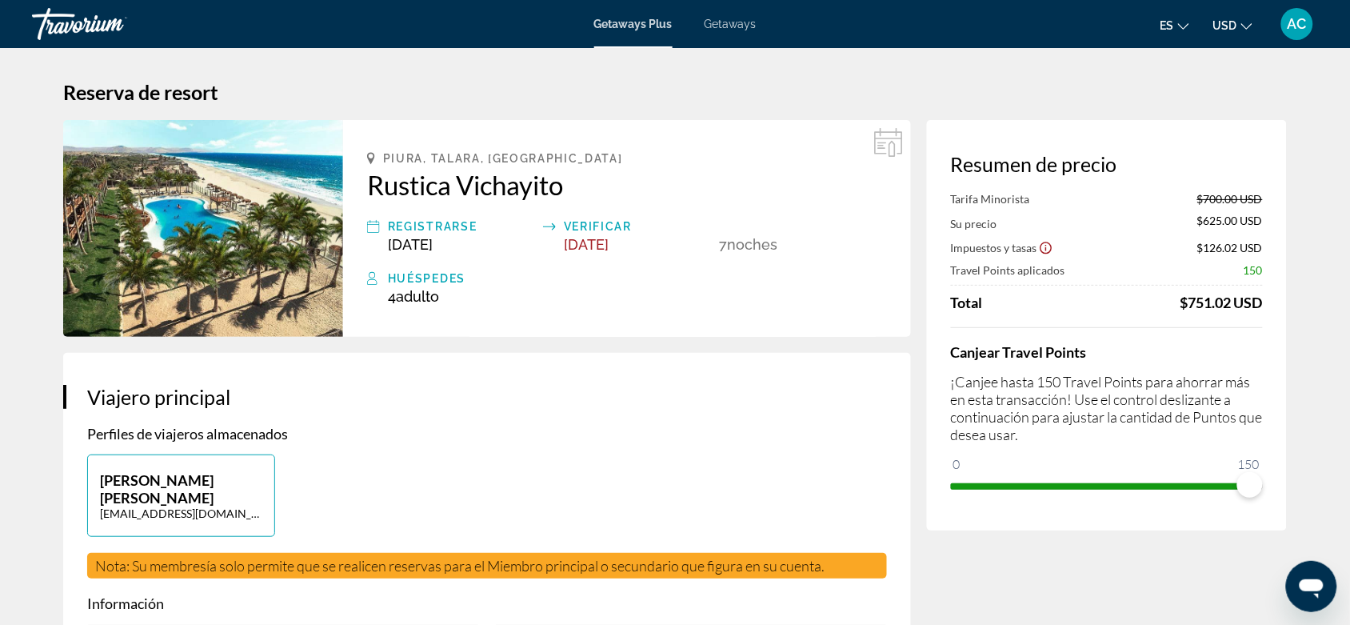
drag, startPoint x: 1166, startPoint y: 294, endPoint x: 1281, endPoint y: 292, distance: 115.2
click at [1092, 292] on div "Resumen de precio Tarifa Minorista $700.00 USD Su precio $625.00 USD Impuestos …" at bounding box center [1107, 325] width 360 height 410
drag, startPoint x: 1281, startPoint y: 292, endPoint x: 1286, endPoint y: 302, distance: 10.7
click at [1092, 302] on div "Resumen de precio Tarifa Minorista $700.00 USD Su precio $625.00 USD Impuestos …" at bounding box center [1107, 325] width 360 height 410
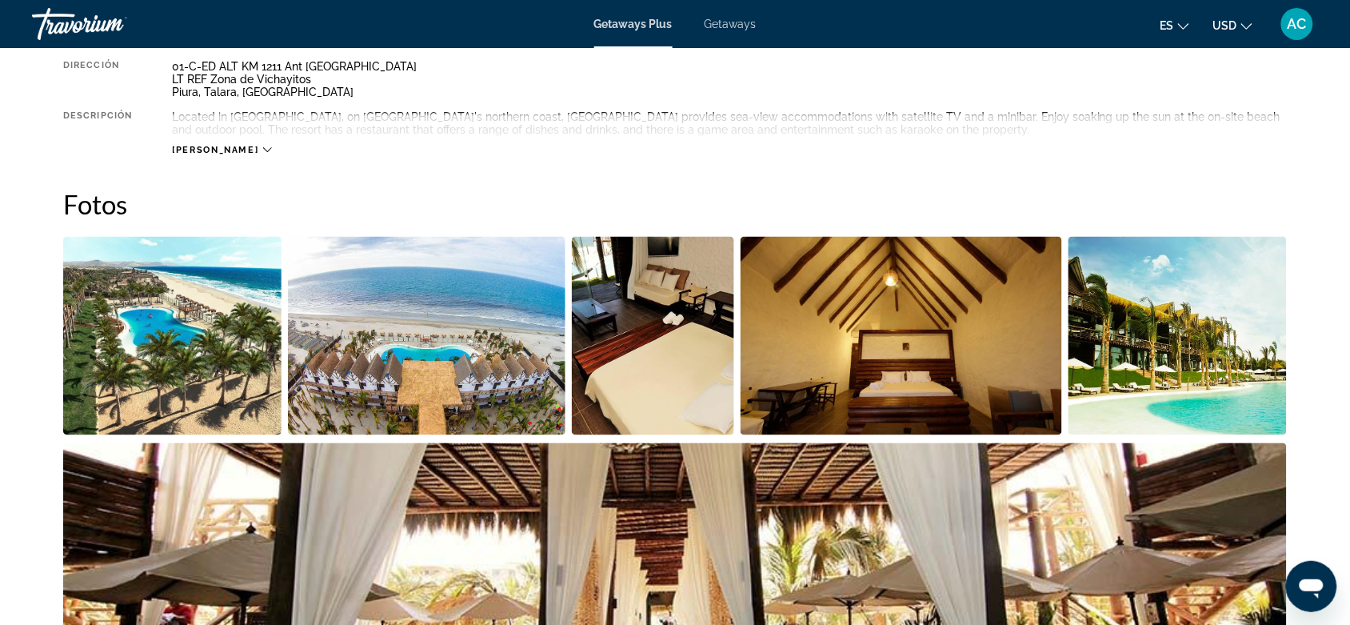
scroll to position [700, 0]
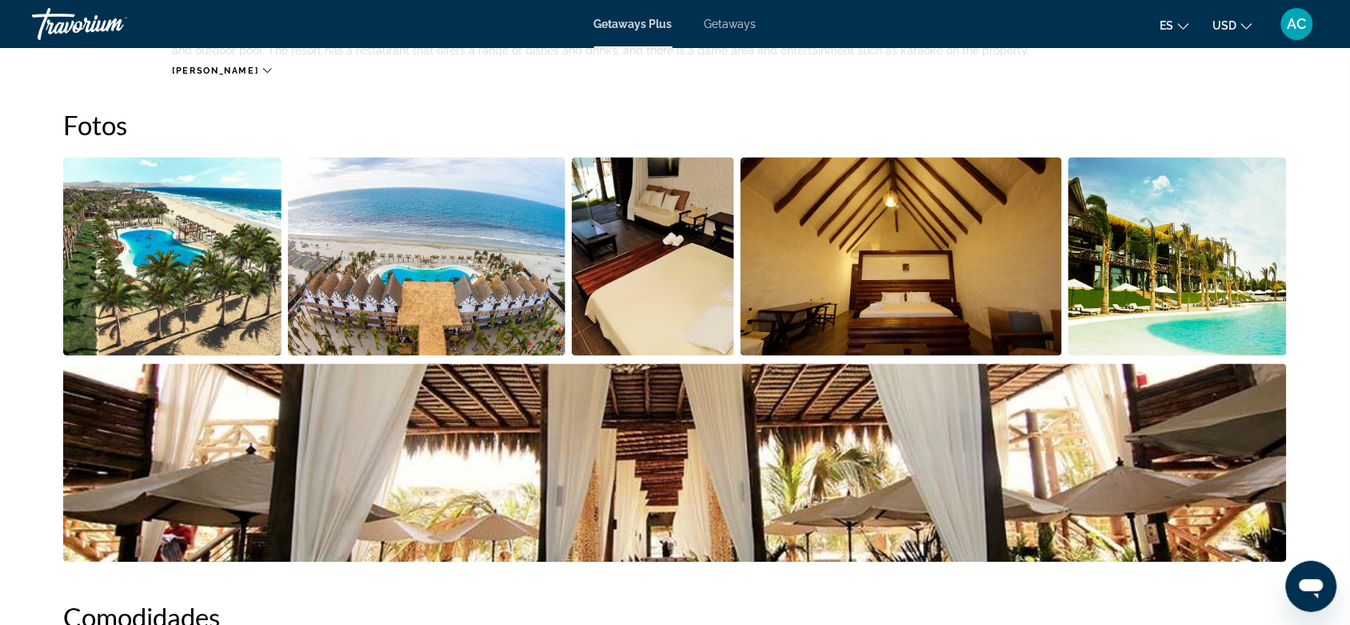
click at [1034, 328] on img "Open full-screen image slider" at bounding box center [902, 257] width 322 height 198
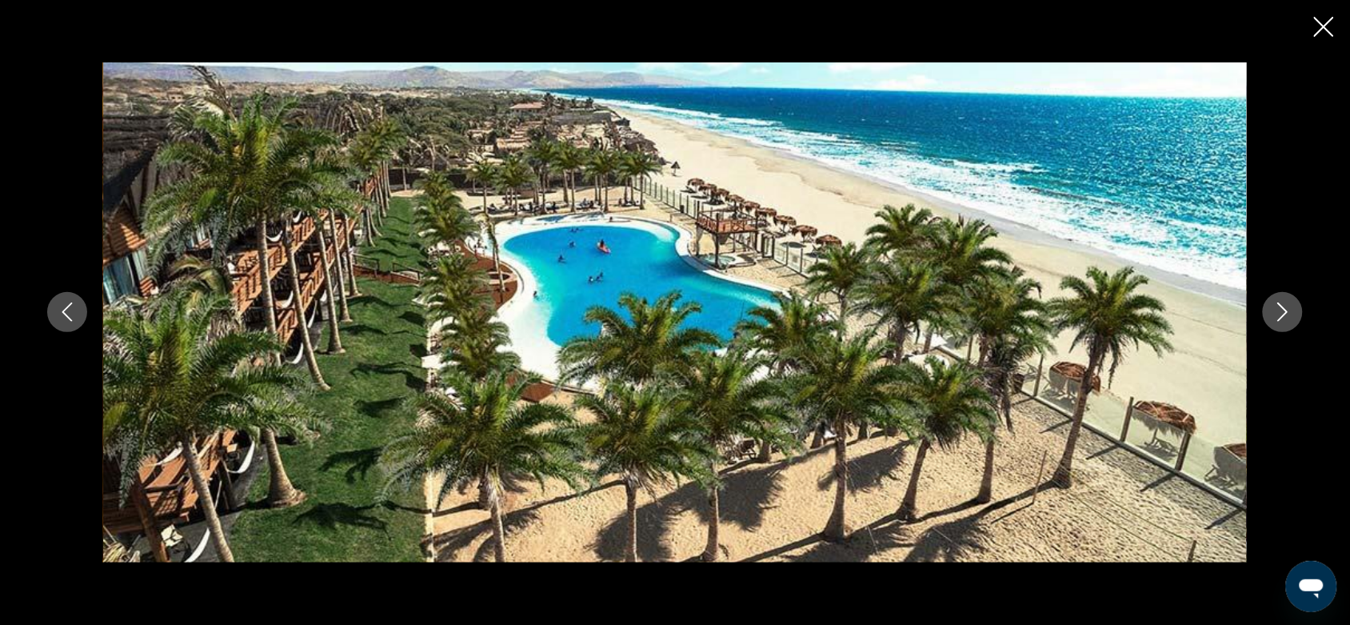
click at [1092, 318] on icon "Next image" at bounding box center [1282, 311] width 19 height 19
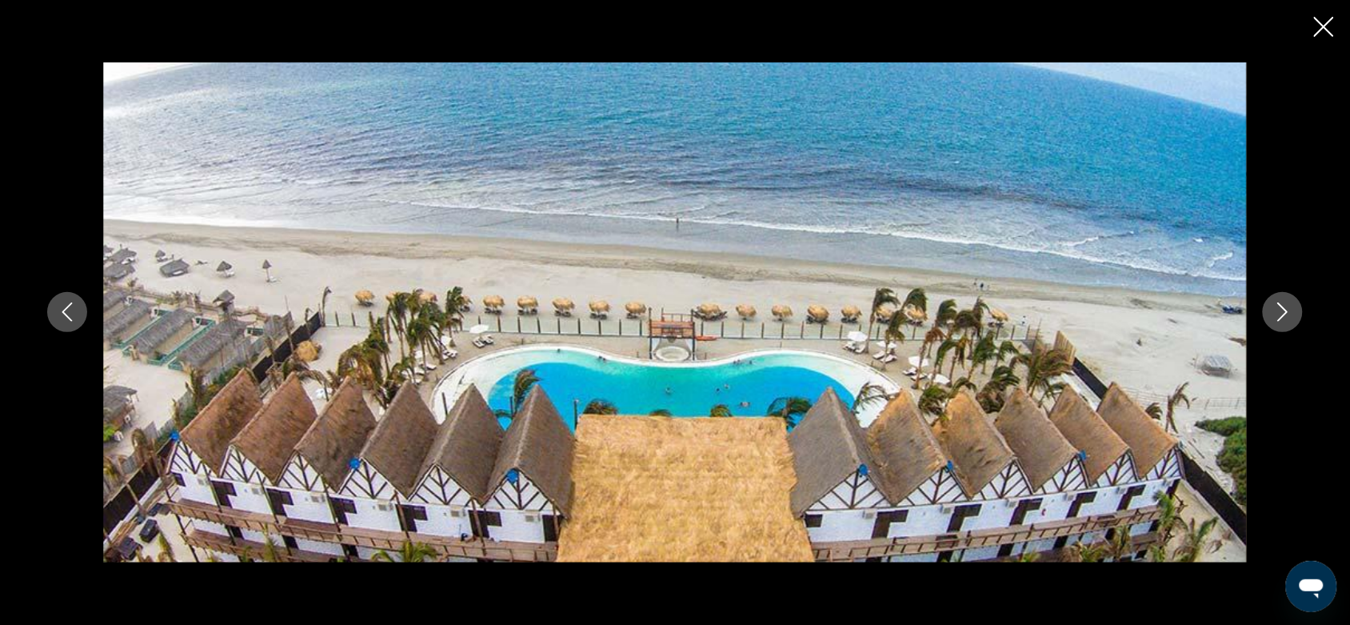
click at [1092, 318] on icon "Next image" at bounding box center [1282, 311] width 19 height 19
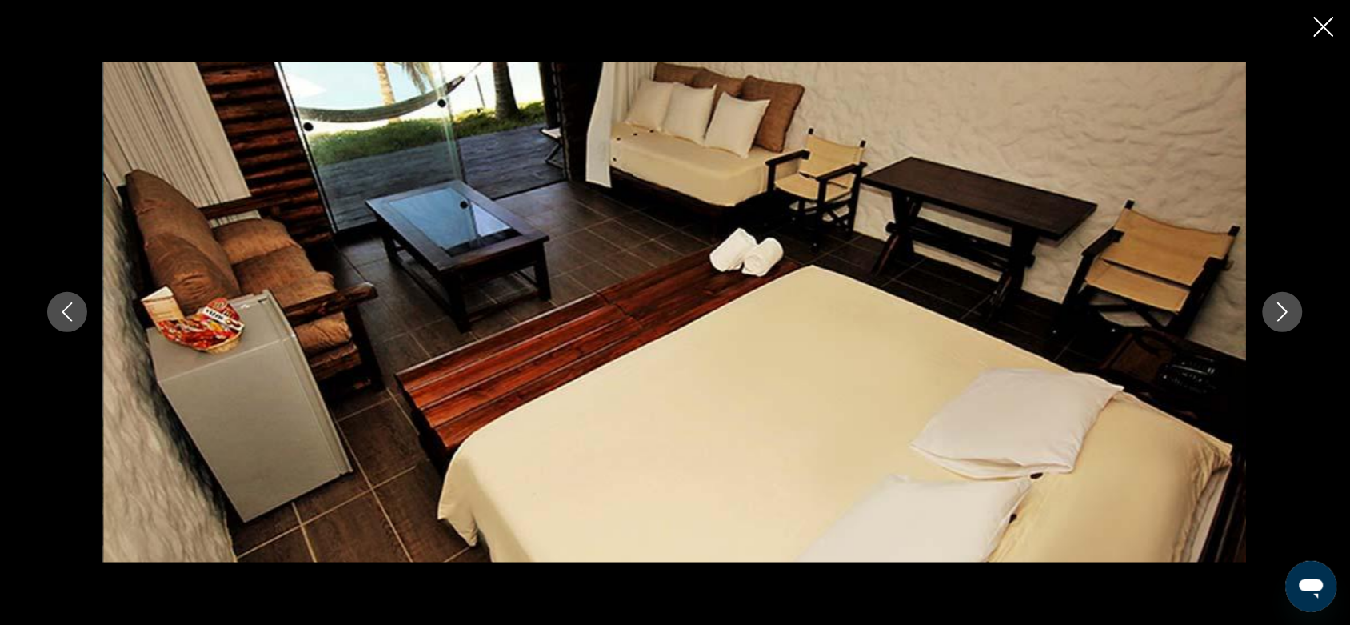
click at [1092, 318] on icon "Next image" at bounding box center [1282, 311] width 19 height 19
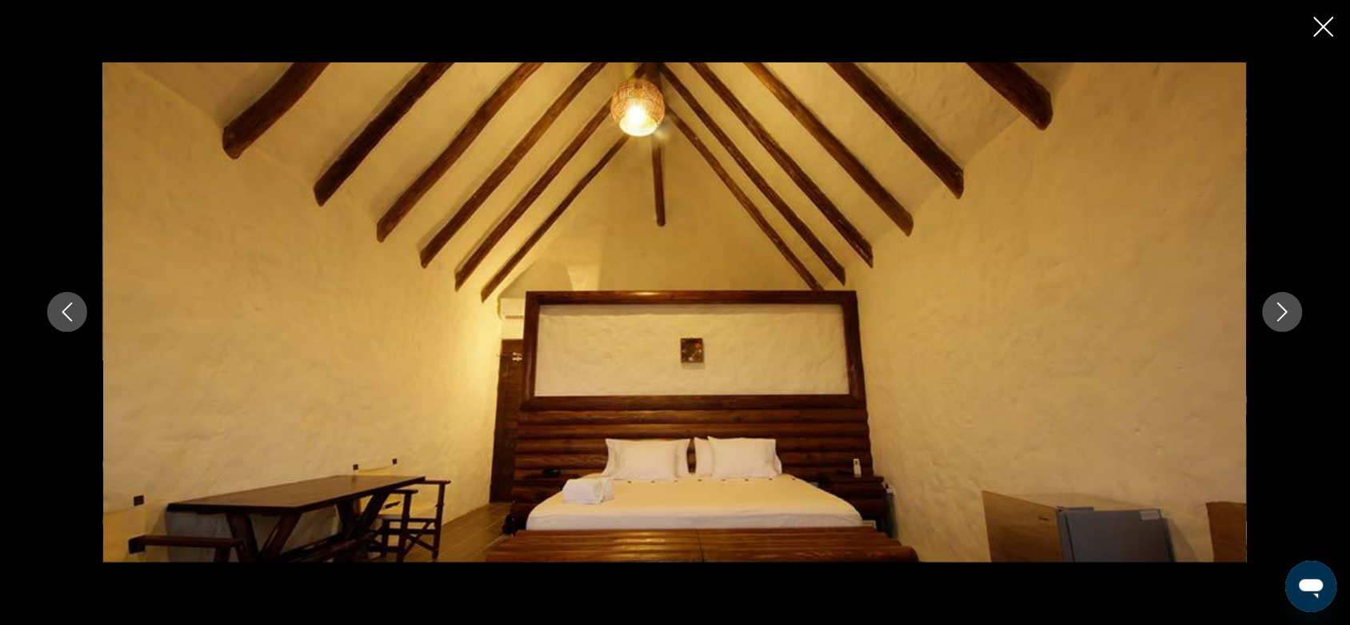
click at [1092, 318] on icon "Next image" at bounding box center [1282, 311] width 19 height 19
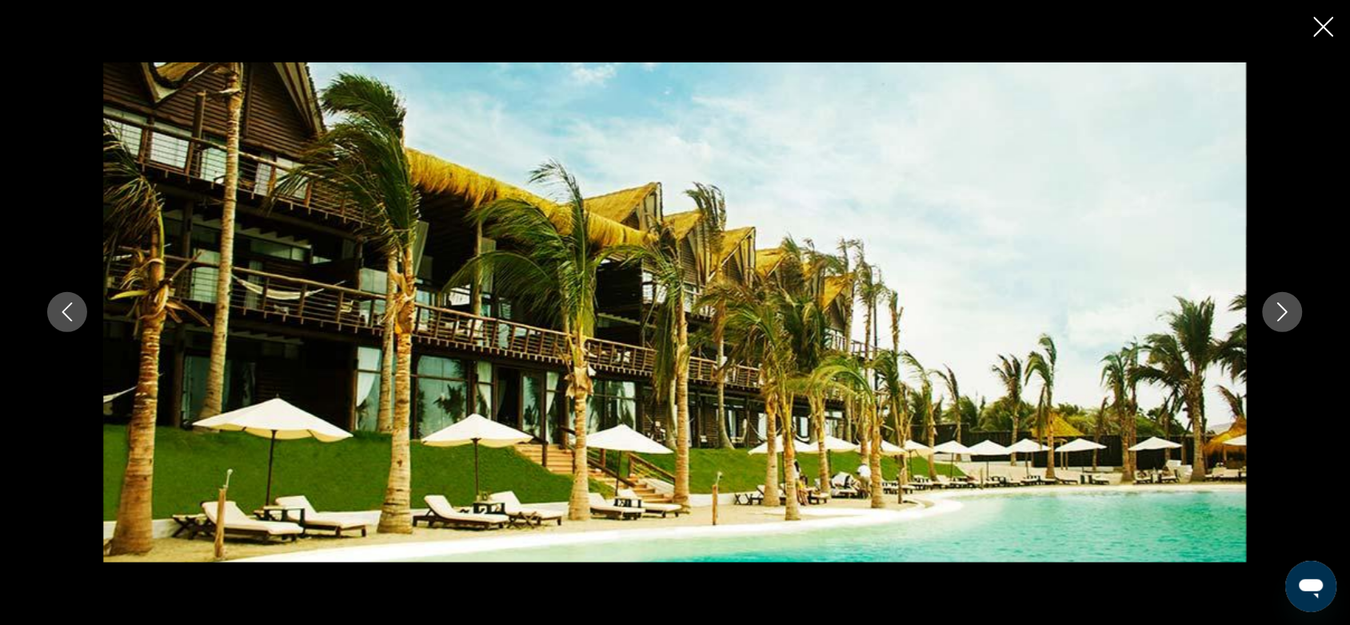
click at [1092, 318] on icon "Next image" at bounding box center [1282, 311] width 19 height 19
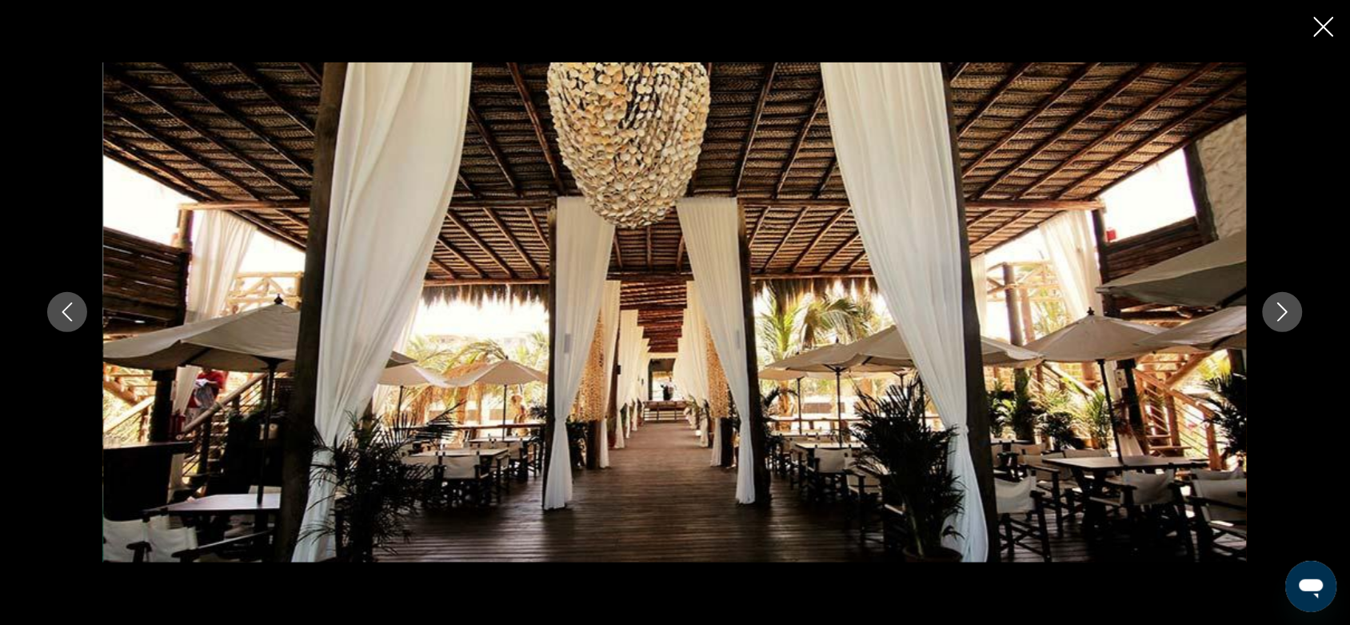
click at [1092, 318] on icon "Next image" at bounding box center [1282, 311] width 19 height 19
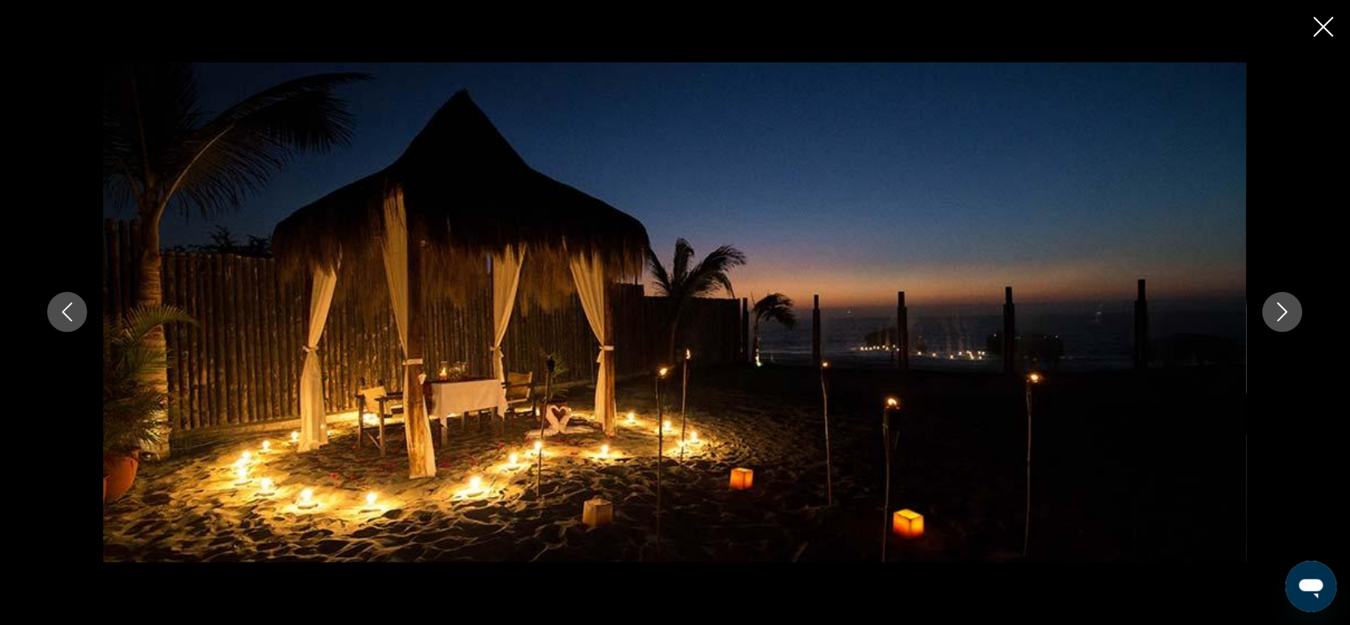
click at [1092, 318] on icon "Next image" at bounding box center [1282, 311] width 19 height 19
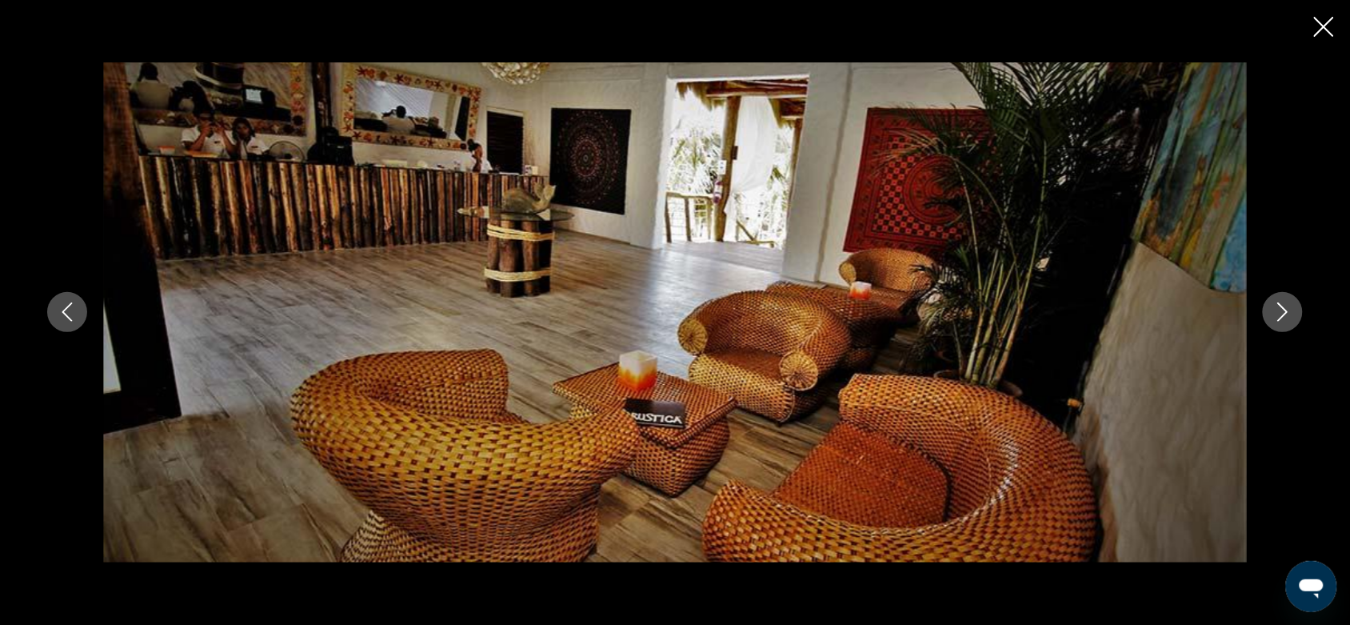
click at [1092, 318] on icon "Next image" at bounding box center [1282, 311] width 19 height 19
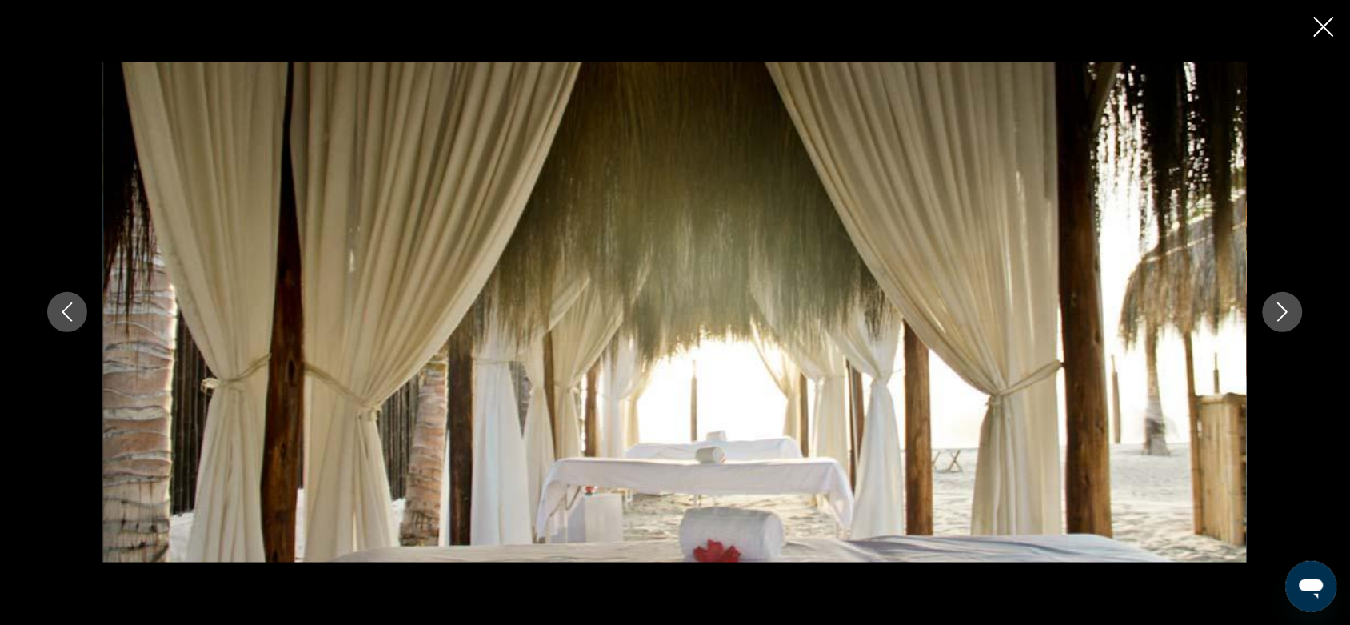
click at [1092, 318] on icon "Next image" at bounding box center [1282, 311] width 19 height 19
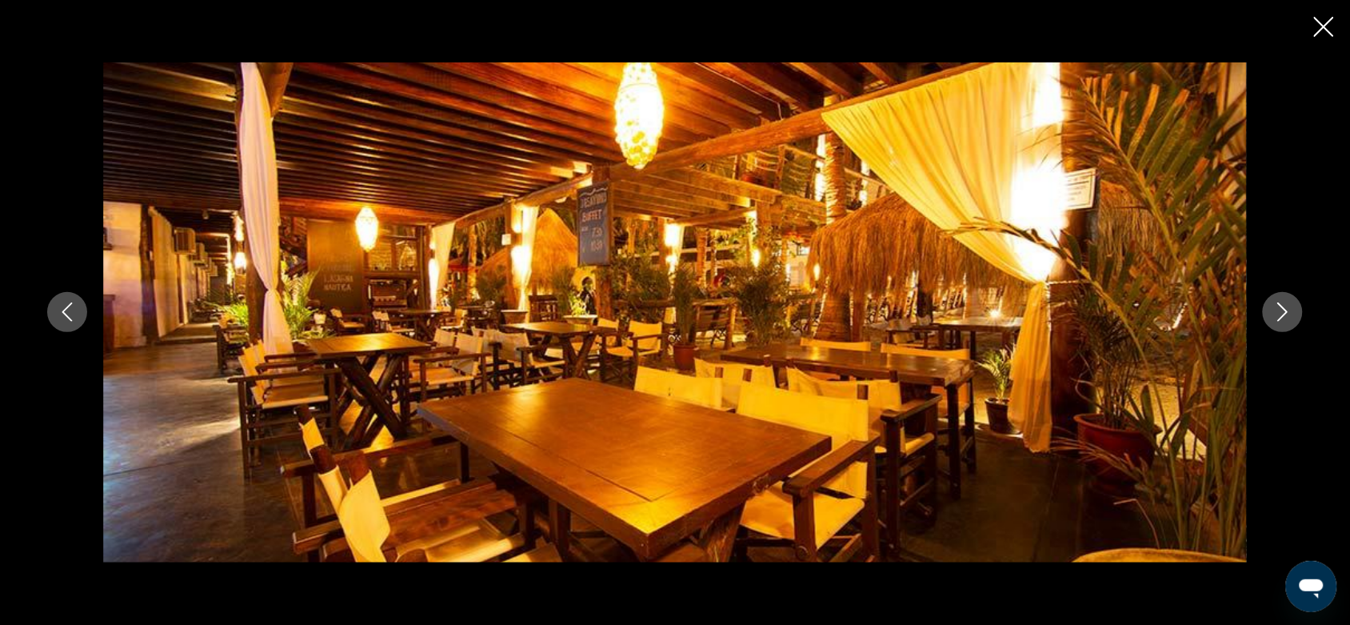
click at [1092, 318] on icon "Next image" at bounding box center [1282, 311] width 19 height 19
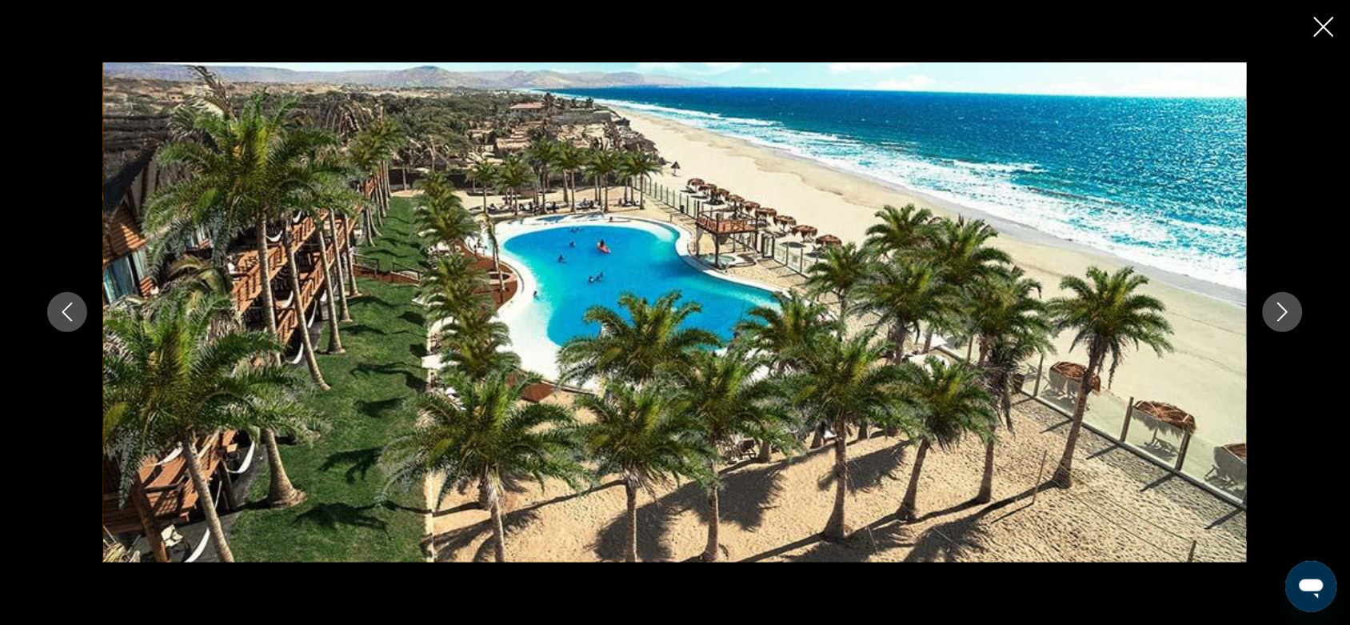
click at [1092, 13] on div "prev next" at bounding box center [675, 312] width 1350 height 625
click at [1092, 22] on icon "Close slideshow" at bounding box center [1324, 27] width 20 height 20
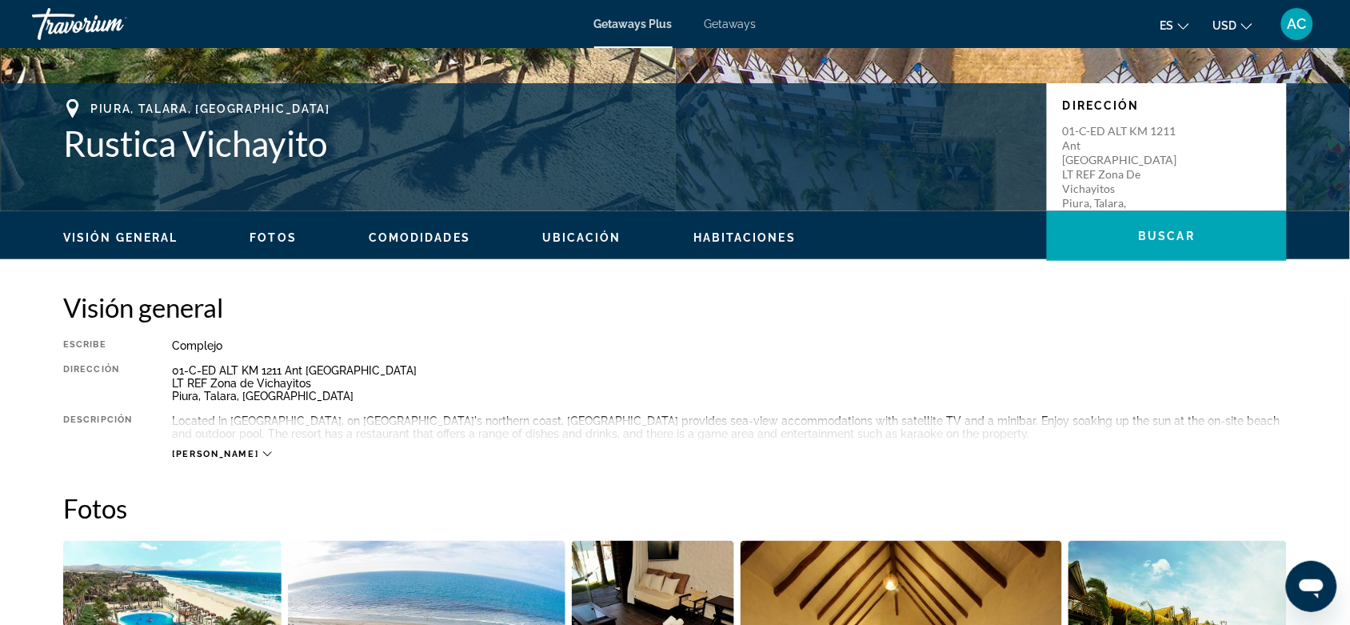
scroll to position [100, 0]
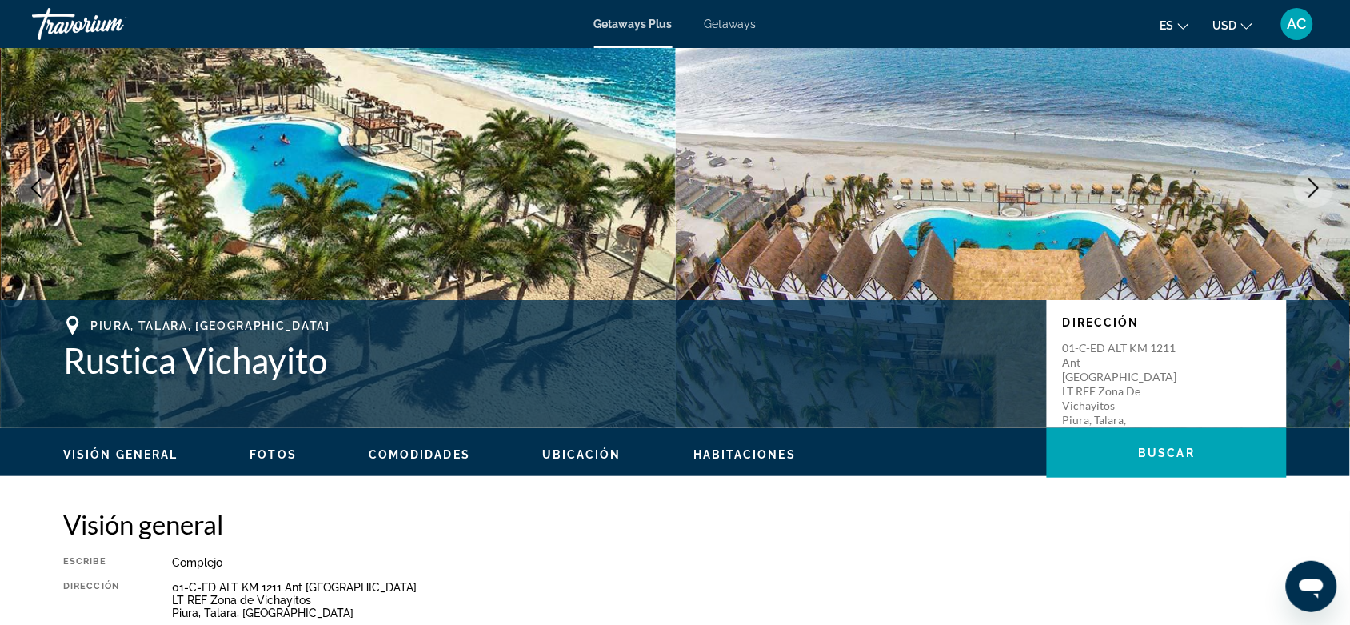
click at [717, 33] on div "Getaways Plus Getaways es English Español Français Italiano Português русский U…" at bounding box center [675, 24] width 1350 height 42
click at [718, 25] on span "Getaways" at bounding box center [731, 24] width 52 height 13
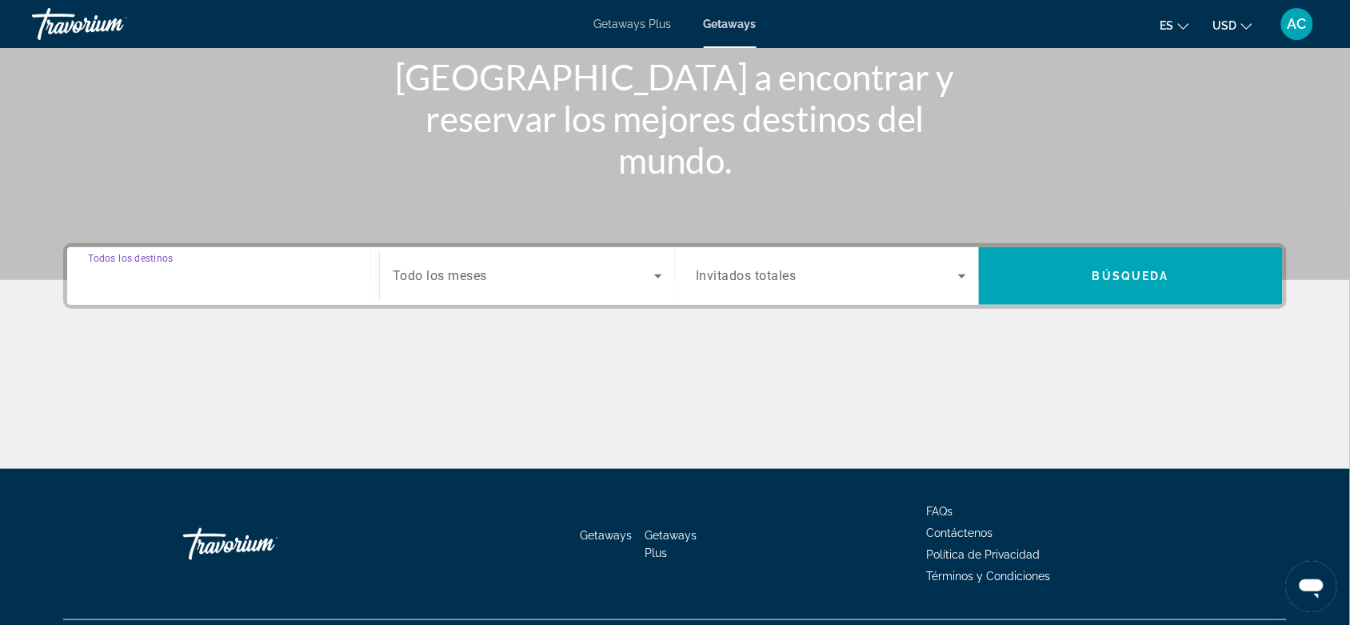
click at [304, 285] on input "Destination Todos los destinos" at bounding box center [223, 276] width 270 height 19
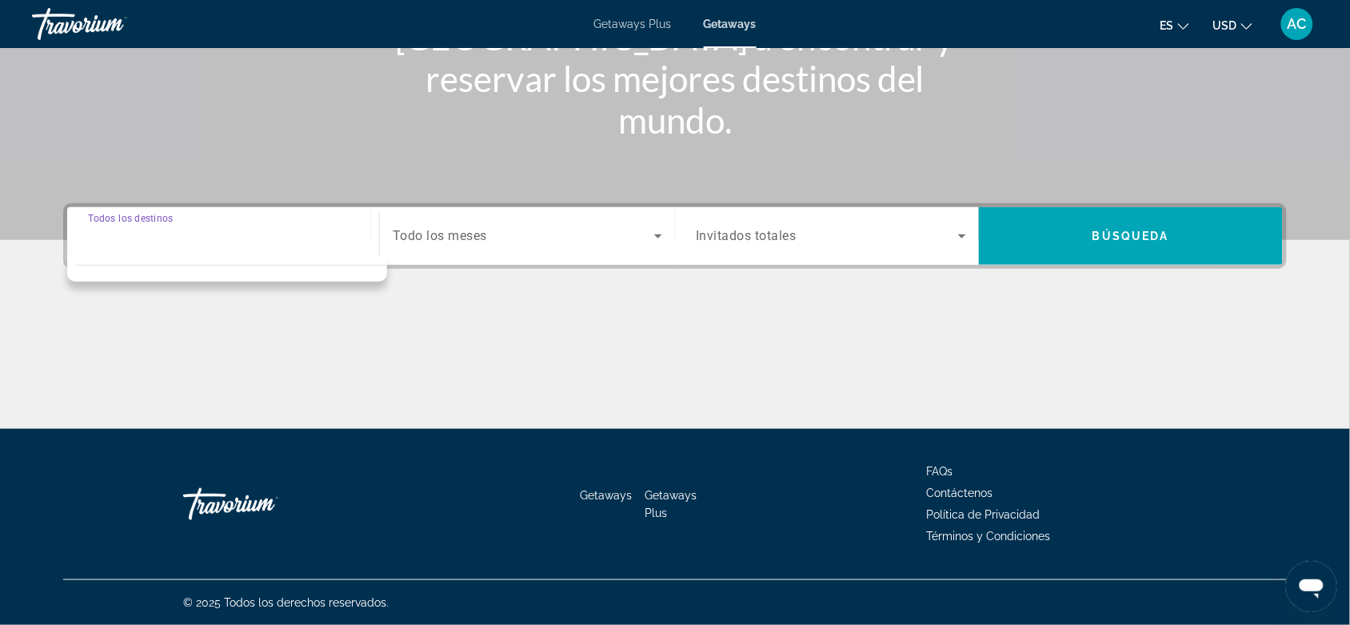
click at [298, 250] on div "Search widget" at bounding box center [223, 237] width 270 height 46
click at [541, 362] on div "Main content" at bounding box center [675, 369] width 1224 height 120
click at [337, 238] on input "Destination Todos los destinos" at bounding box center [223, 236] width 270 height 19
